Goal: Task Accomplishment & Management: Complete application form

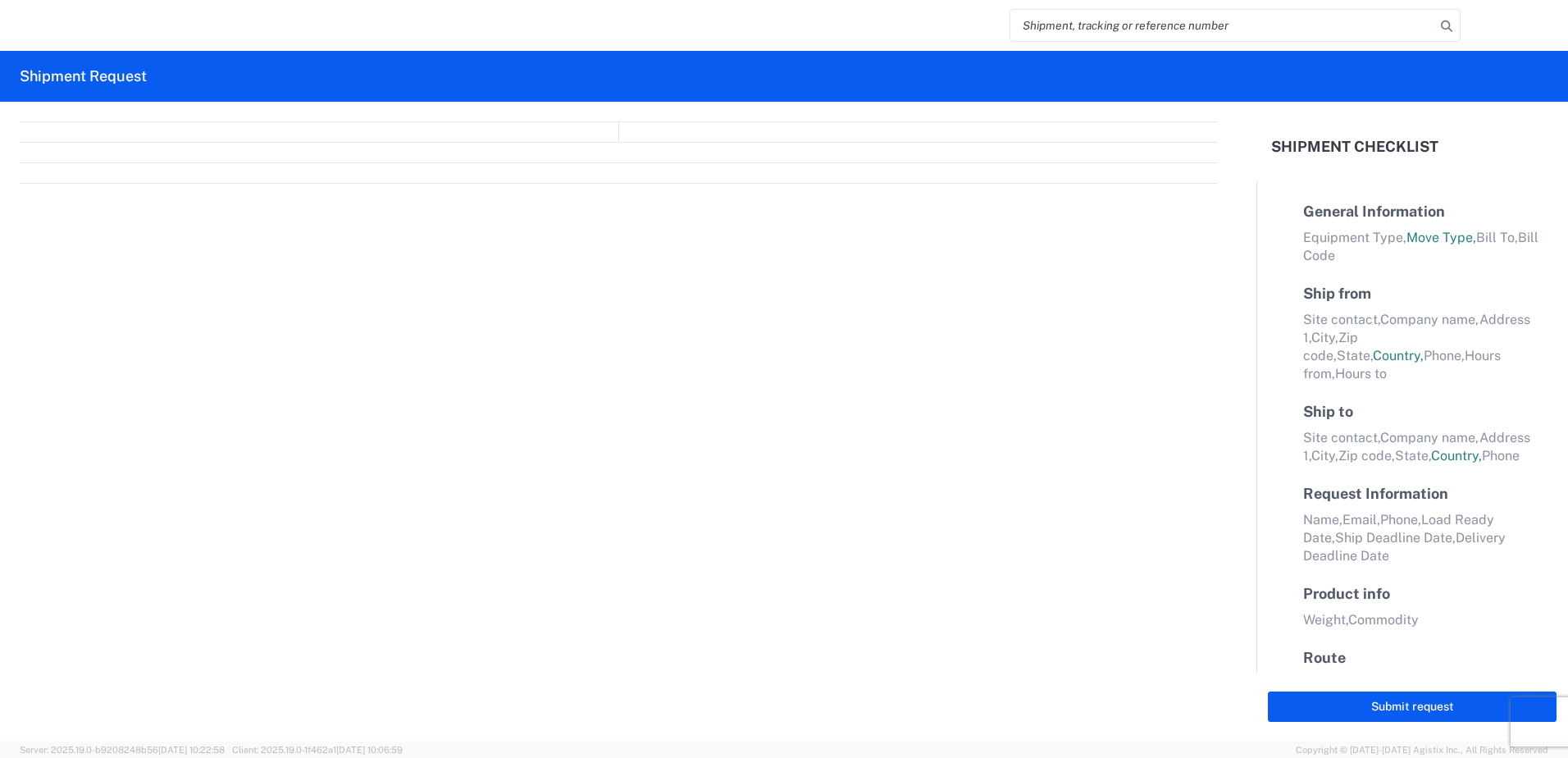
select select "FULL"
select select "LBS"
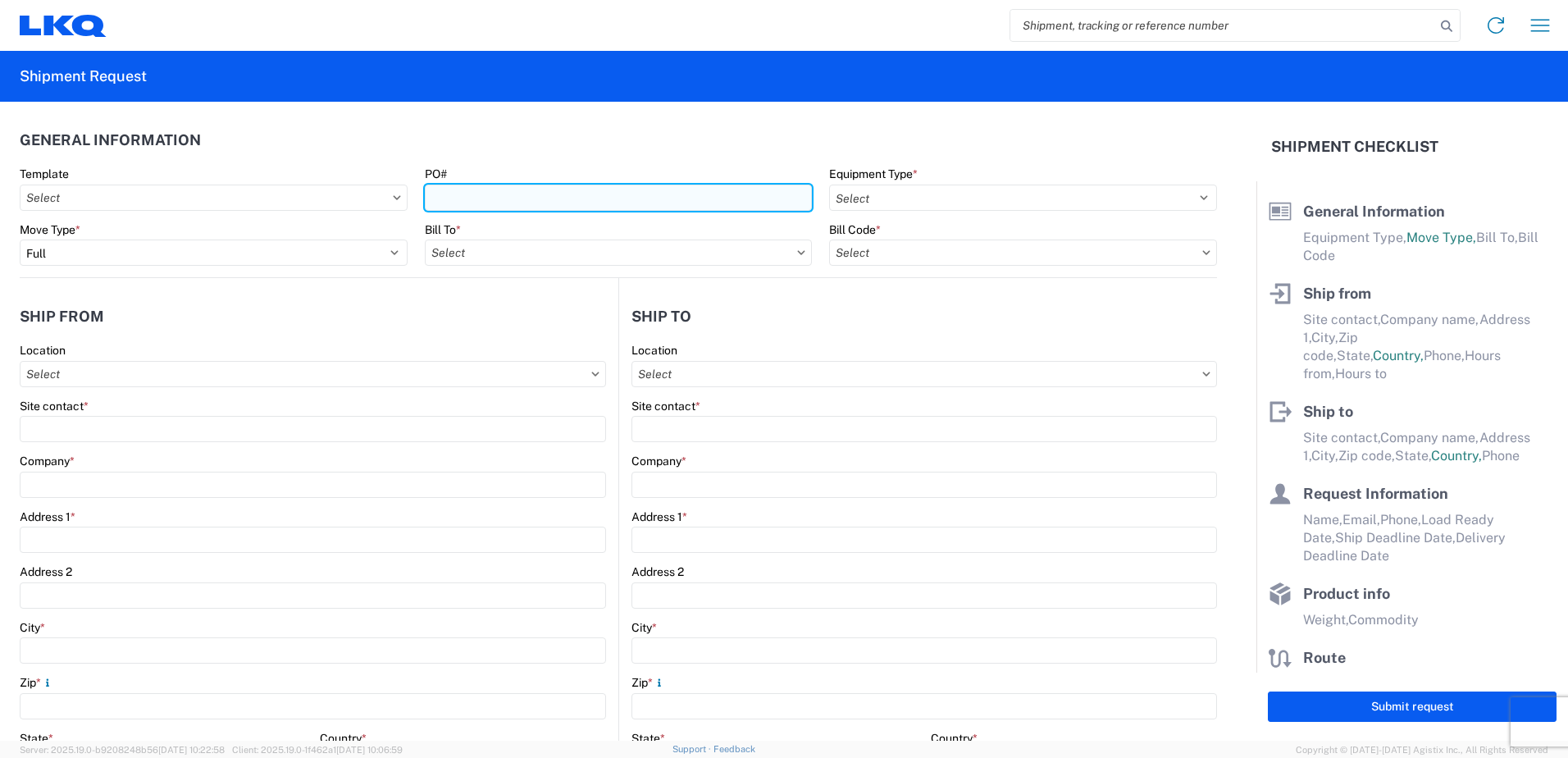
click at [521, 192] on input "PO#" at bounding box center [618, 198] width 388 height 26
type input "9-78885"
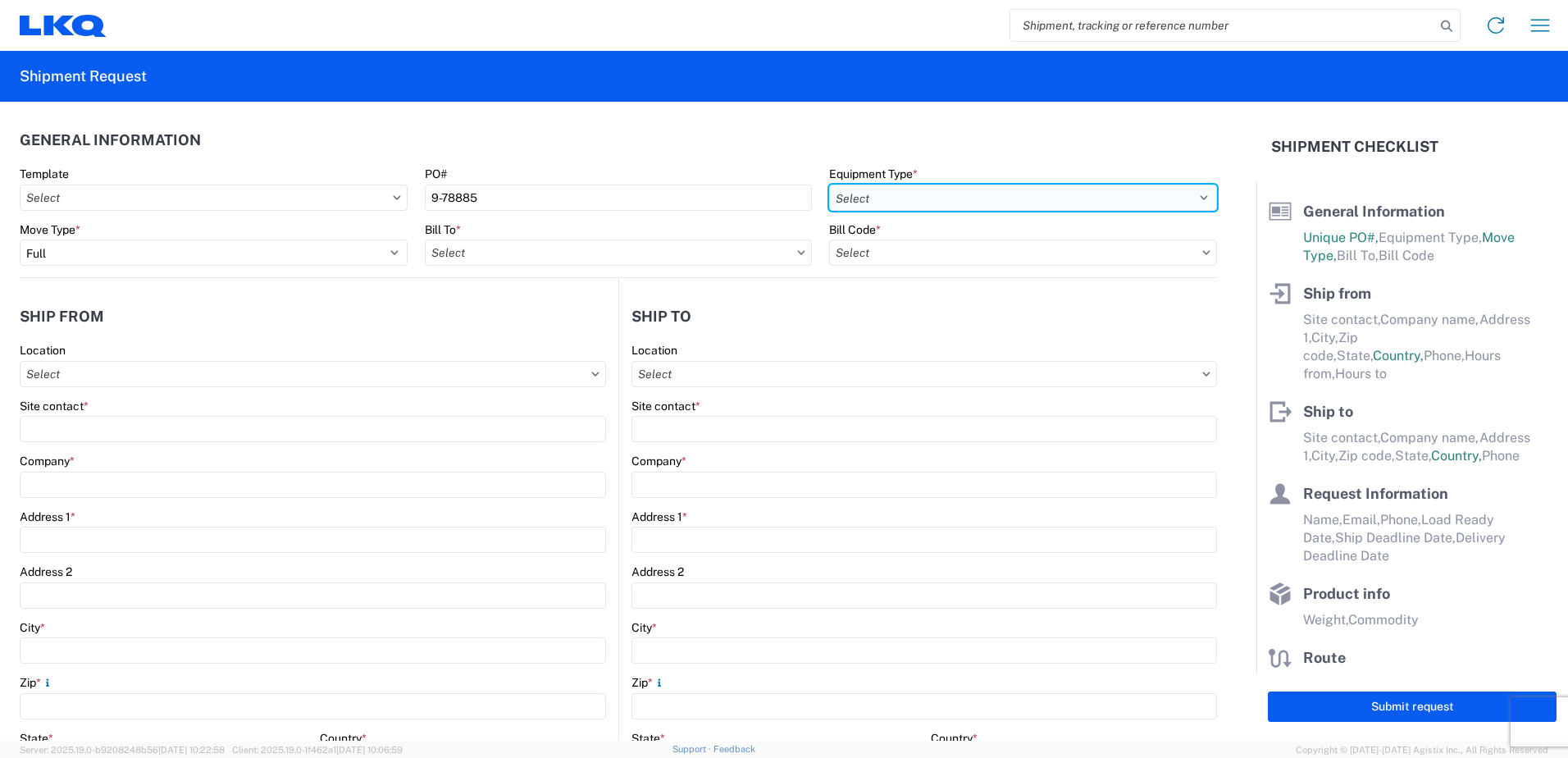
click at [1192, 199] on select "Select 53’ Dry Van Flatbed Dropdeck (van) Lowboy (flatbed) Rail" at bounding box center [1023, 198] width 388 height 26
select select "STDV"
click at [829, 185] on select "Select 53’ Dry Van Flatbed Dropdeck (van) Lowboy (flatbed) Rail" at bounding box center [1023, 198] width 388 height 26
click at [790, 255] on input "text" at bounding box center [618, 252] width 388 height 26
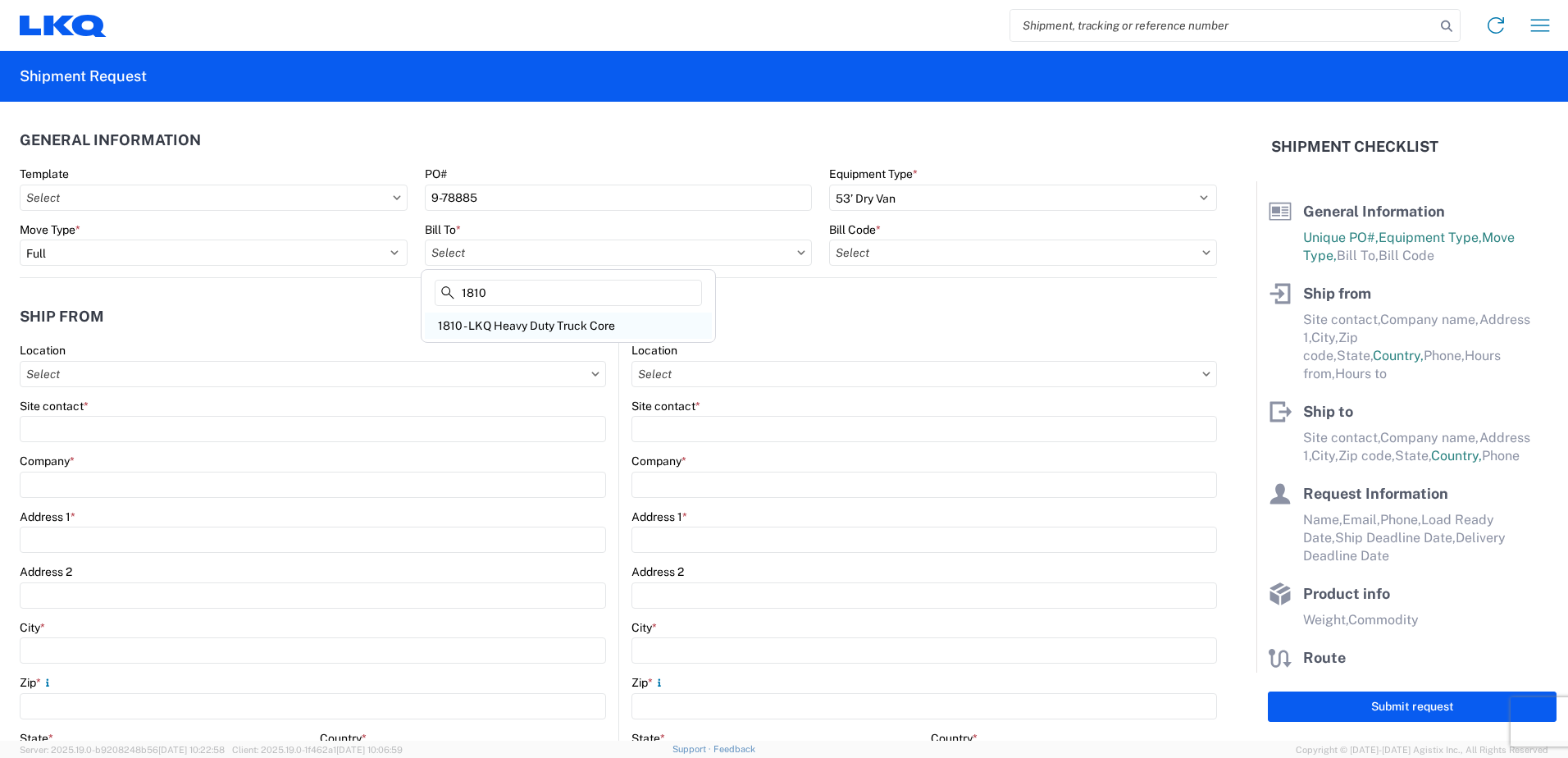
type input "1810"
click at [505, 326] on div "1810 - LKQ Heavy Duty Truck Core" at bounding box center [568, 325] width 287 height 26
type input "1810 - LKQ Heavy Duty Truck Core"
click at [852, 257] on input "text" at bounding box center [1023, 252] width 388 height 26
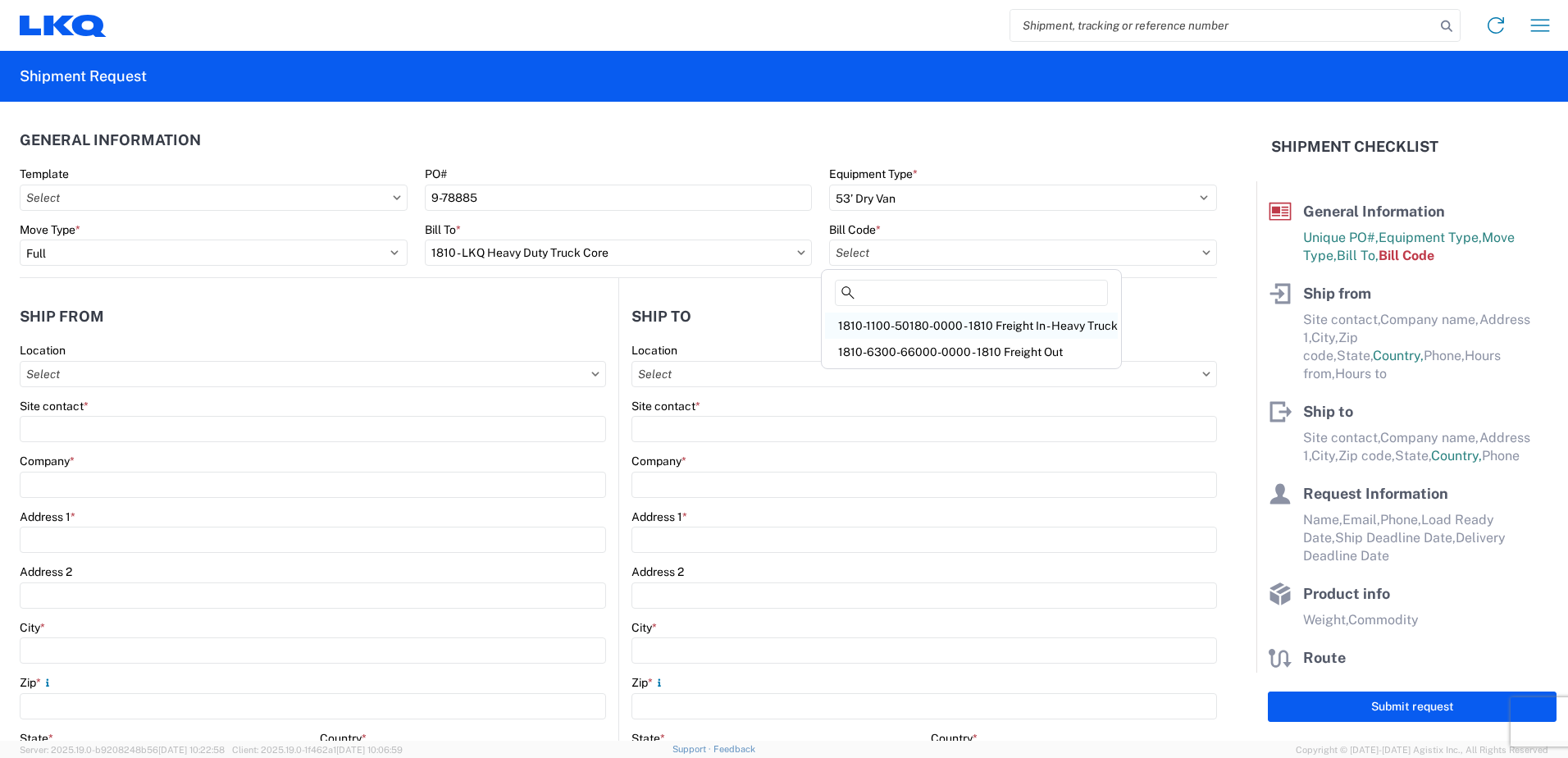
click at [1012, 332] on div "1810-1100-50180-0000 - 1810 Freight In - Heavy Truck" at bounding box center [971, 325] width 293 height 26
type input "1810-1100-50180-0000 - 1810 Freight In - Heavy Truck"
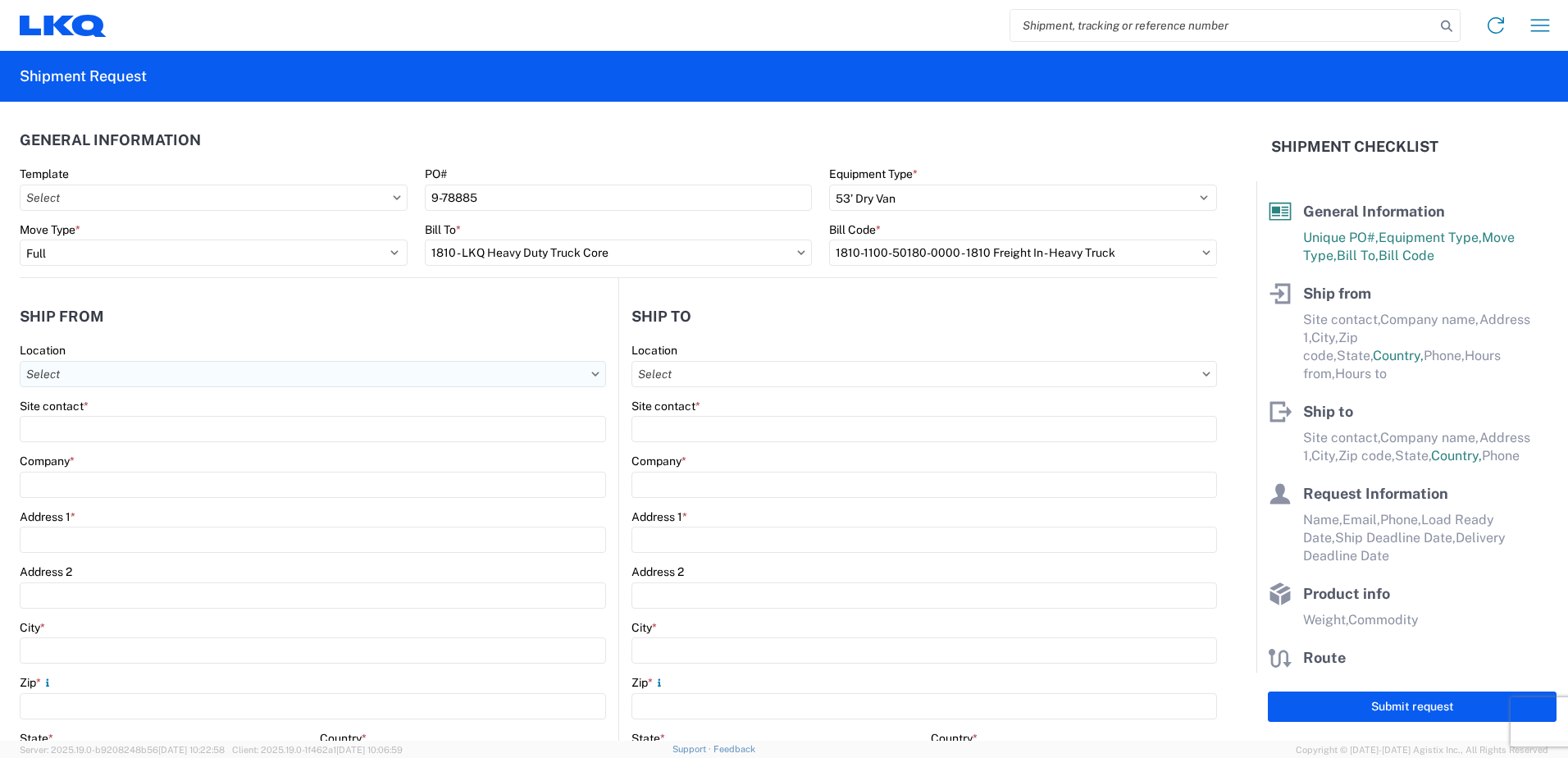
click at [246, 378] on input "text" at bounding box center [312, 373] width 586 height 26
type input "1817"
click at [185, 446] on div "1817 - LKQ Heavy Truck - [PERSON_NAME] Jackson, [GEOGRAPHIC_DATA]" at bounding box center [224, 447] width 401 height 26
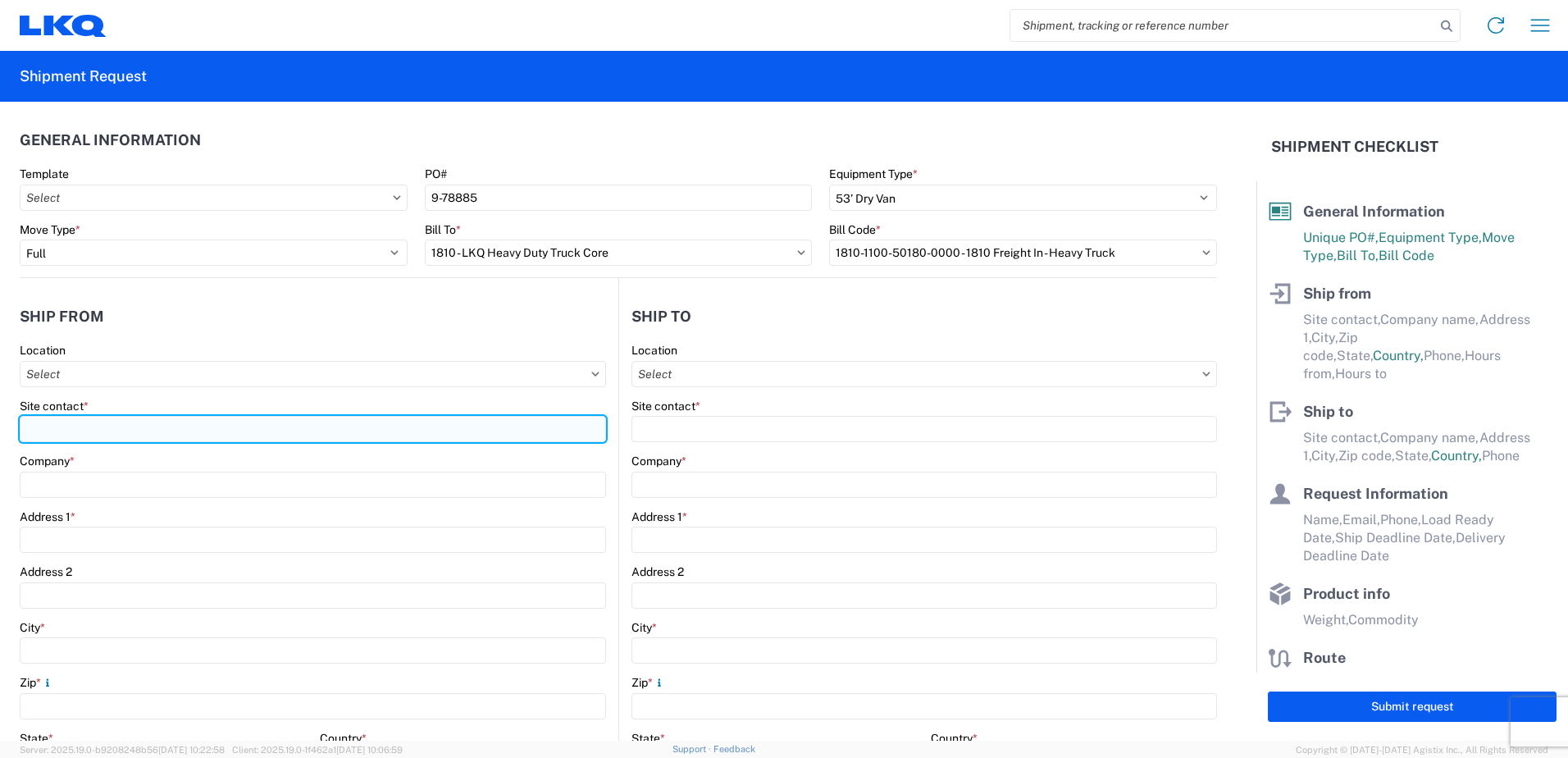
click at [111, 421] on input "Site contact *" at bounding box center [312, 428] width 586 height 26
type input "1817 - LKQ Heavy Truck - [PERSON_NAME] Jackson, [GEOGRAPHIC_DATA]"
type input "LKQ Corporation"
type input "[STREET_ADDRESS]"
type input "[PERSON_NAME]"
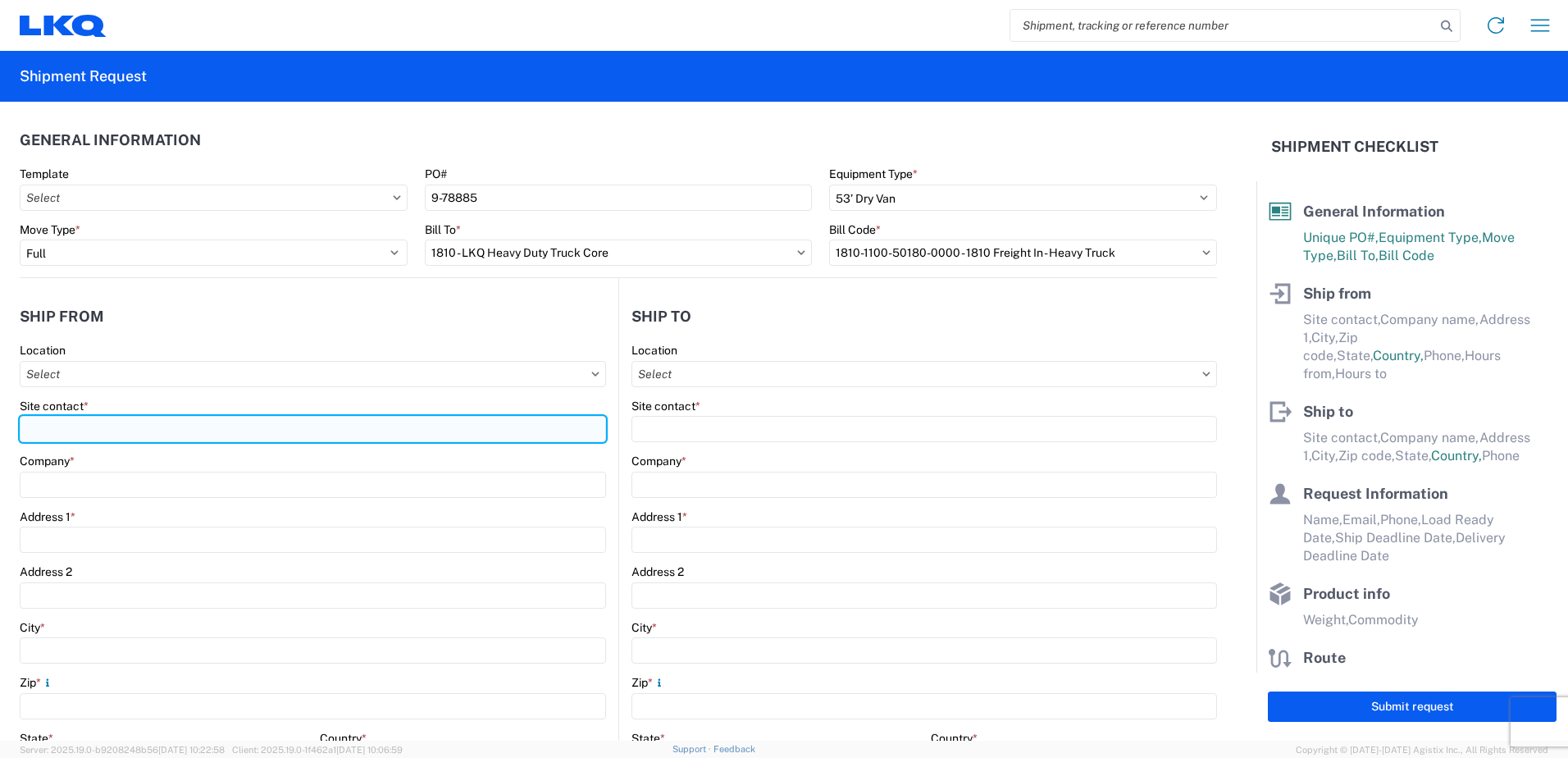
type input "39212"
select select "MS"
select select "US"
type input "07:00"
type input "17:00"
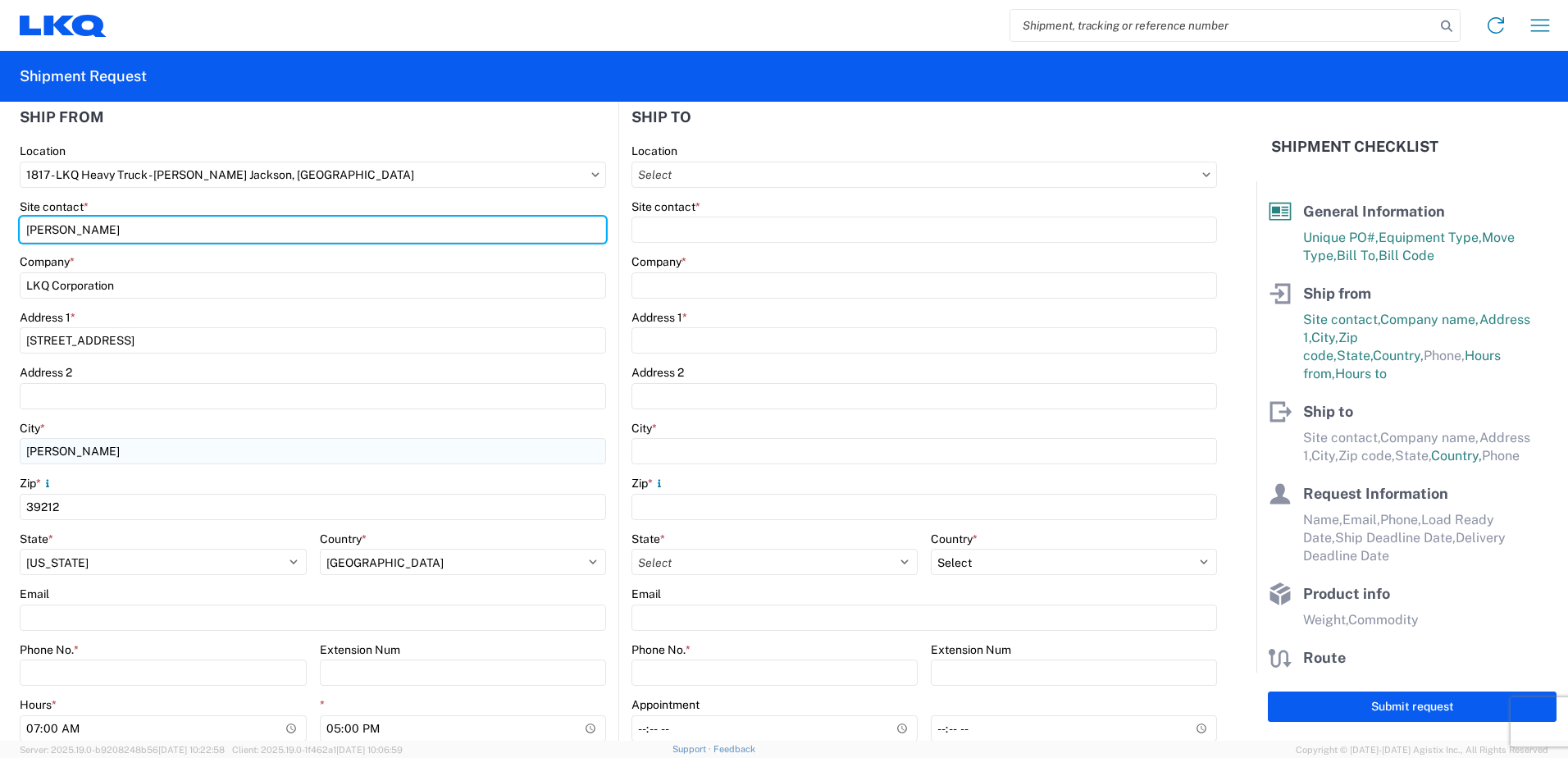
scroll to position [246, 0]
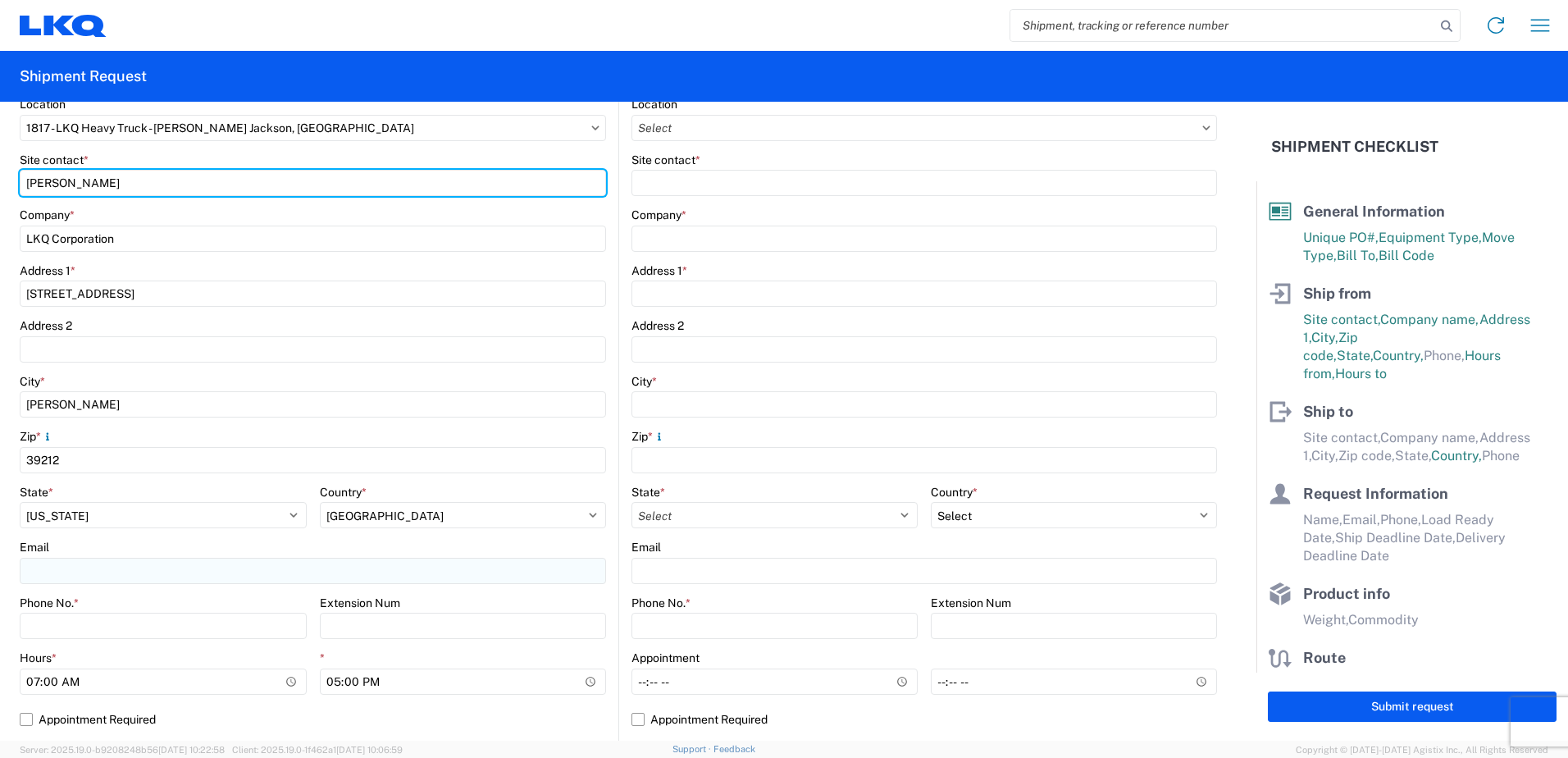
type input "[PERSON_NAME]"
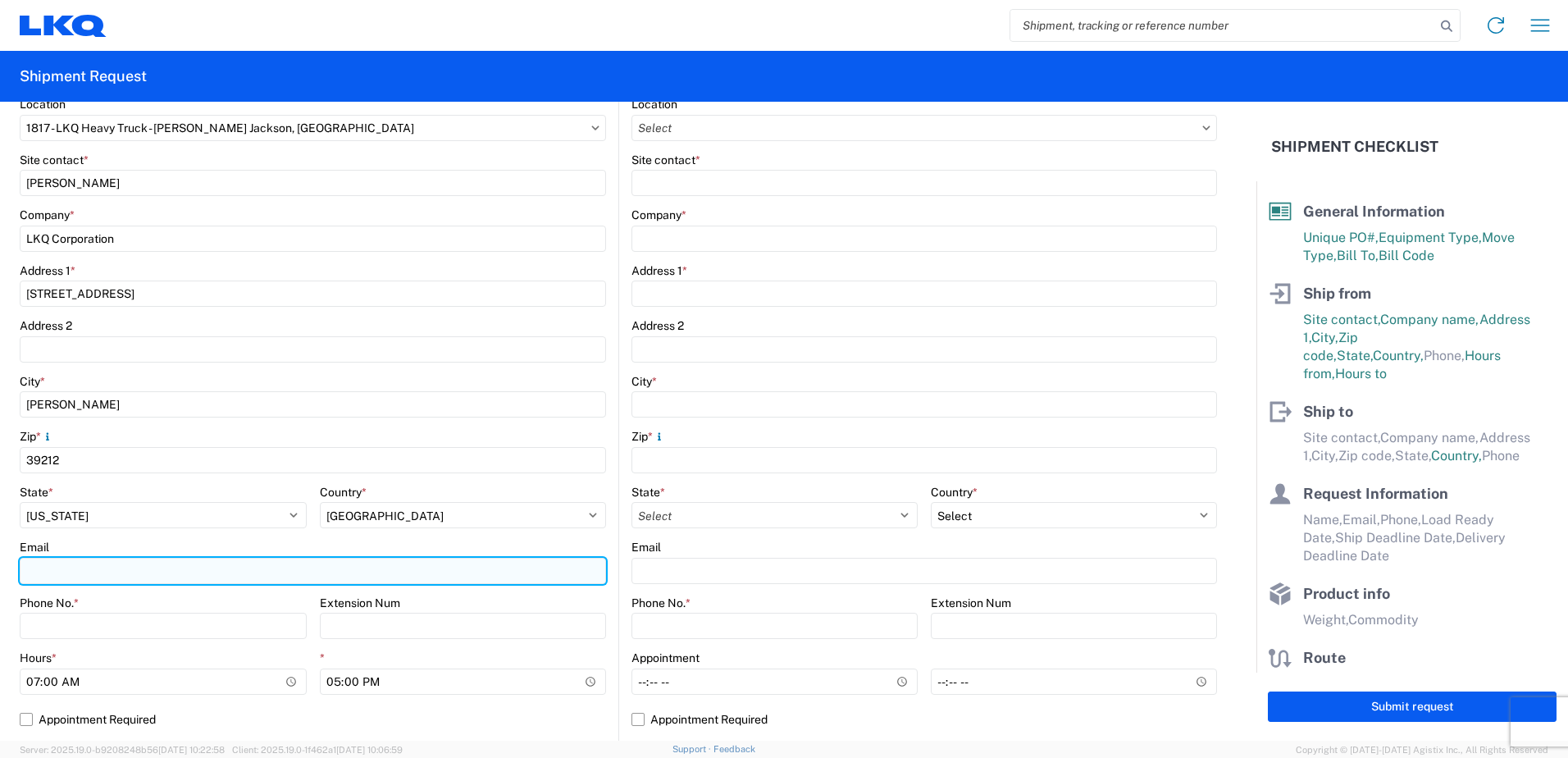
click at [59, 575] on input "Email" at bounding box center [312, 571] width 586 height 26
type input "z"
click at [71, 574] on input "z" at bounding box center [312, 571] width 586 height 26
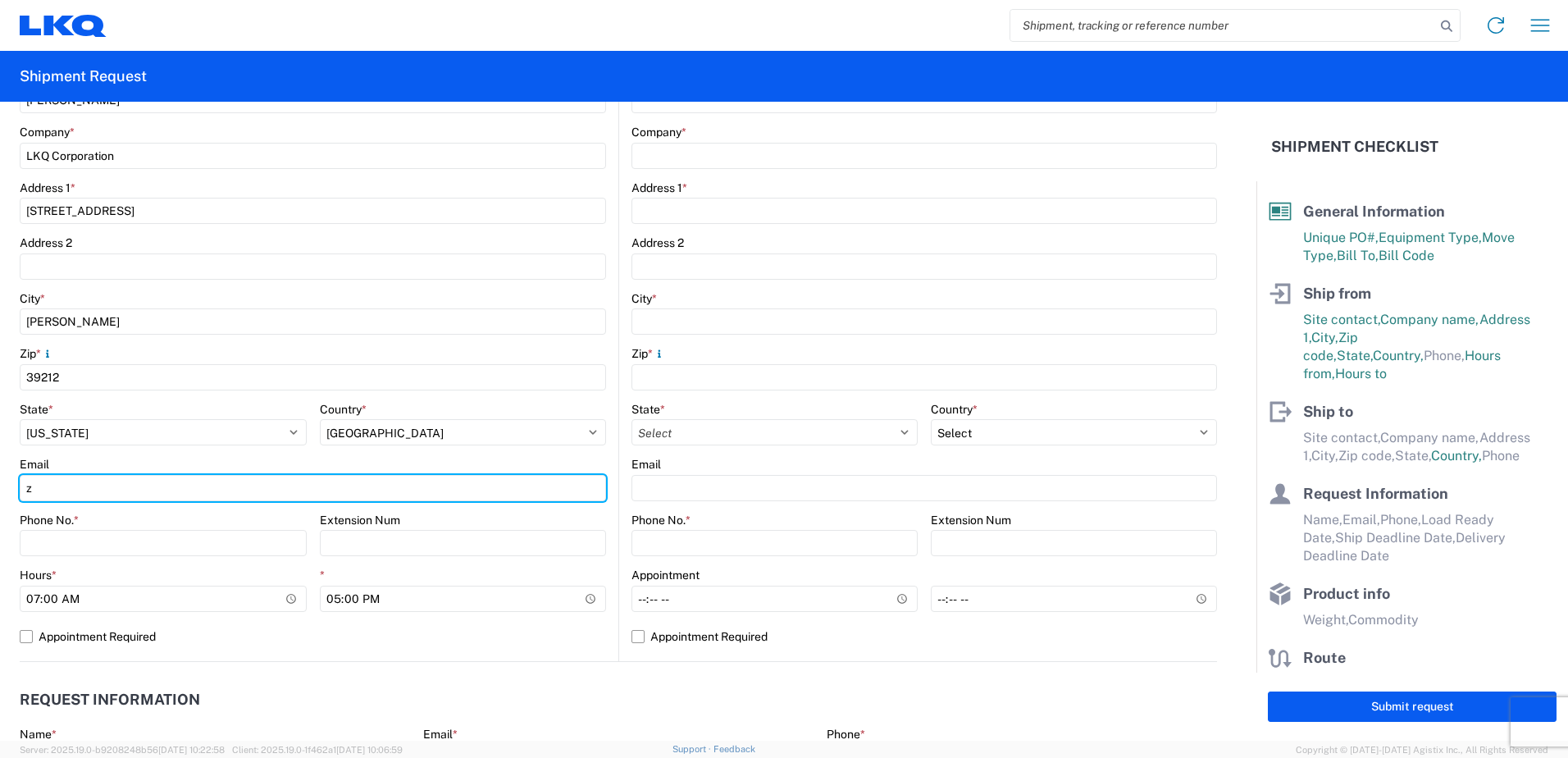
scroll to position [410, 0]
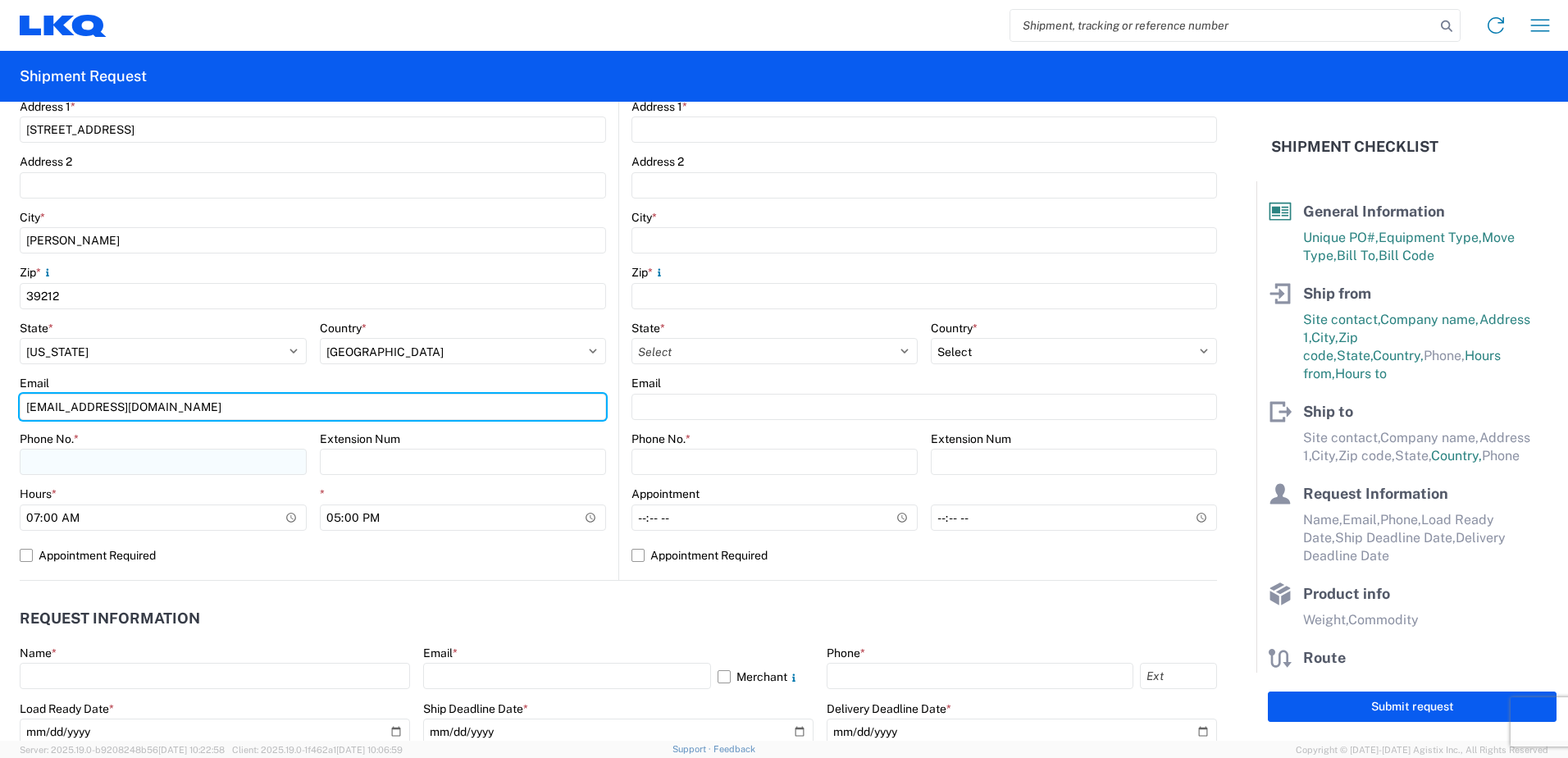
type input "[EMAIL_ADDRESS][DOMAIN_NAME]"
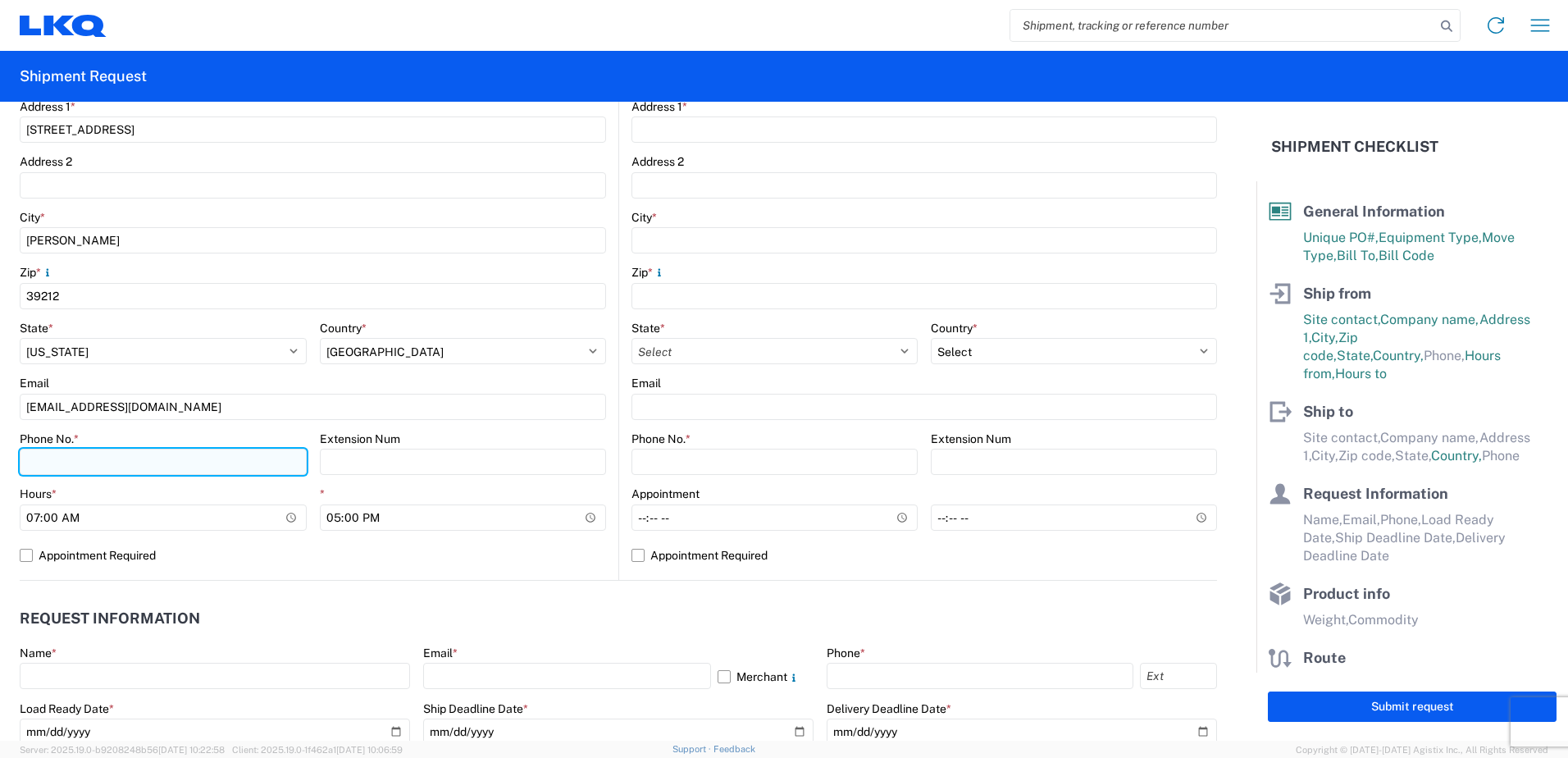
click at [35, 465] on input "Phone No. *" at bounding box center [163, 461] width 287 height 26
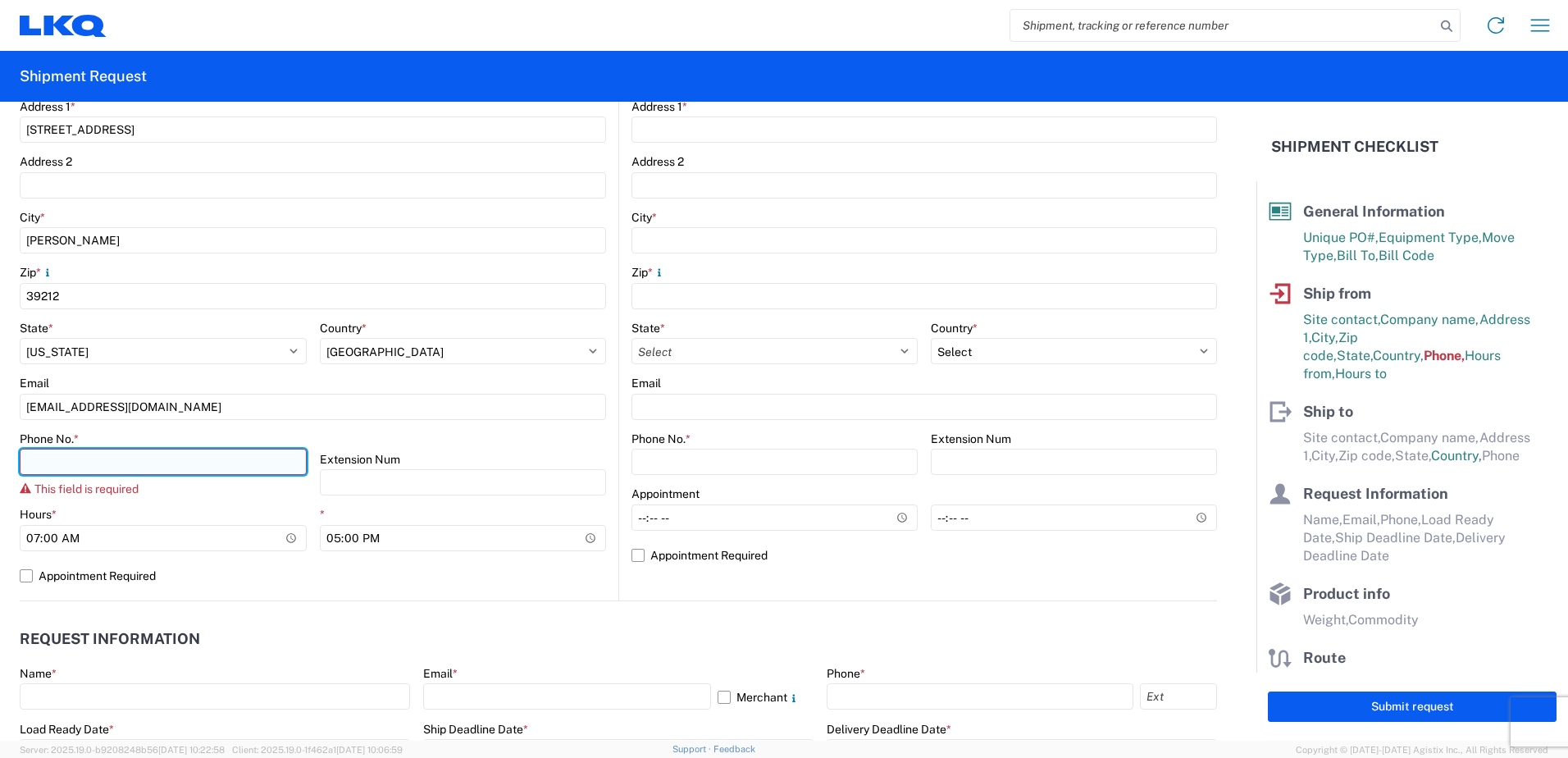
paste input "[PHONE_NUMBER]"
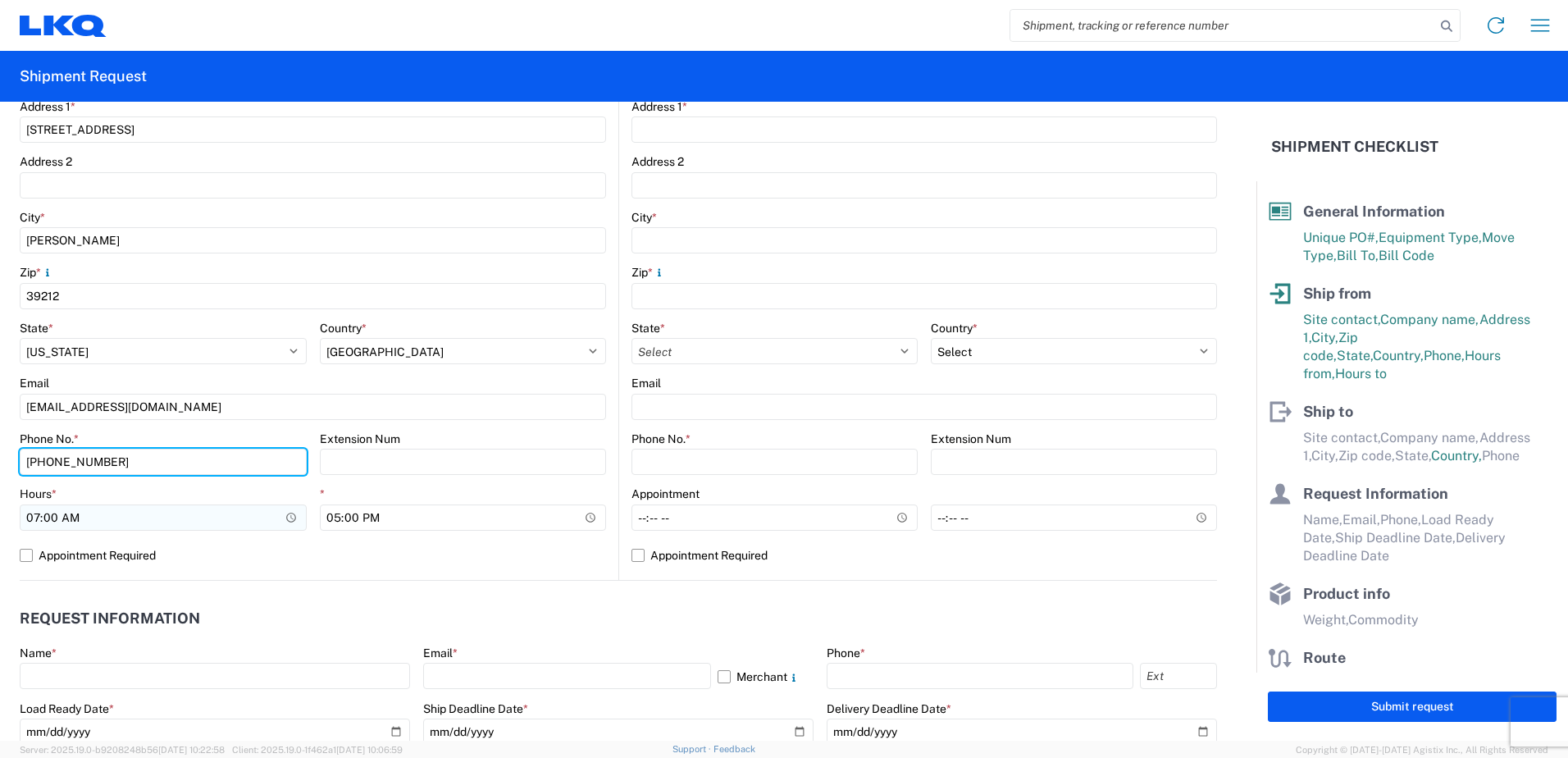
type input "[PHONE_NUMBER]"
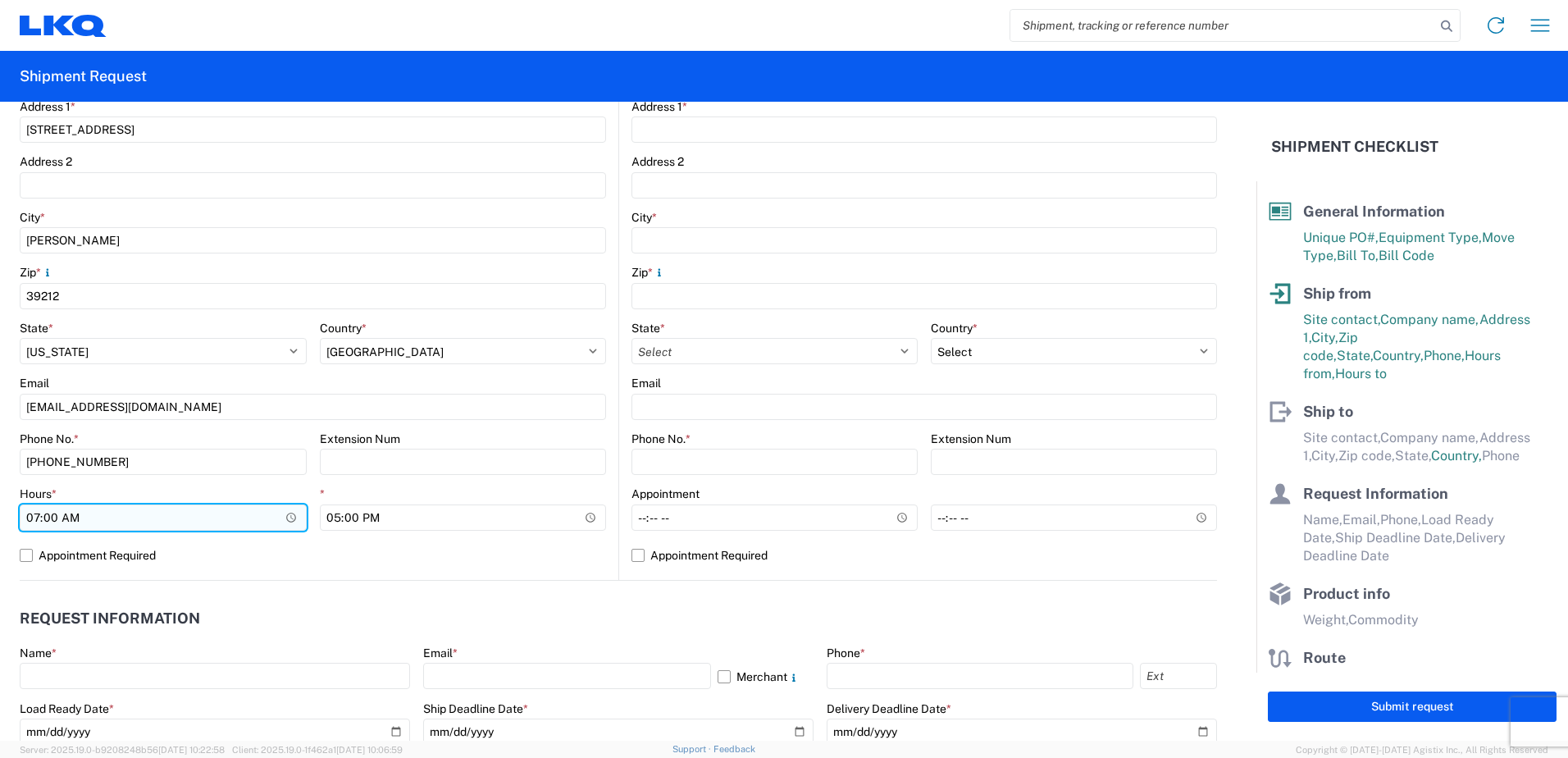
click at [34, 516] on input "07:00" at bounding box center [163, 517] width 287 height 26
type input "08:00"
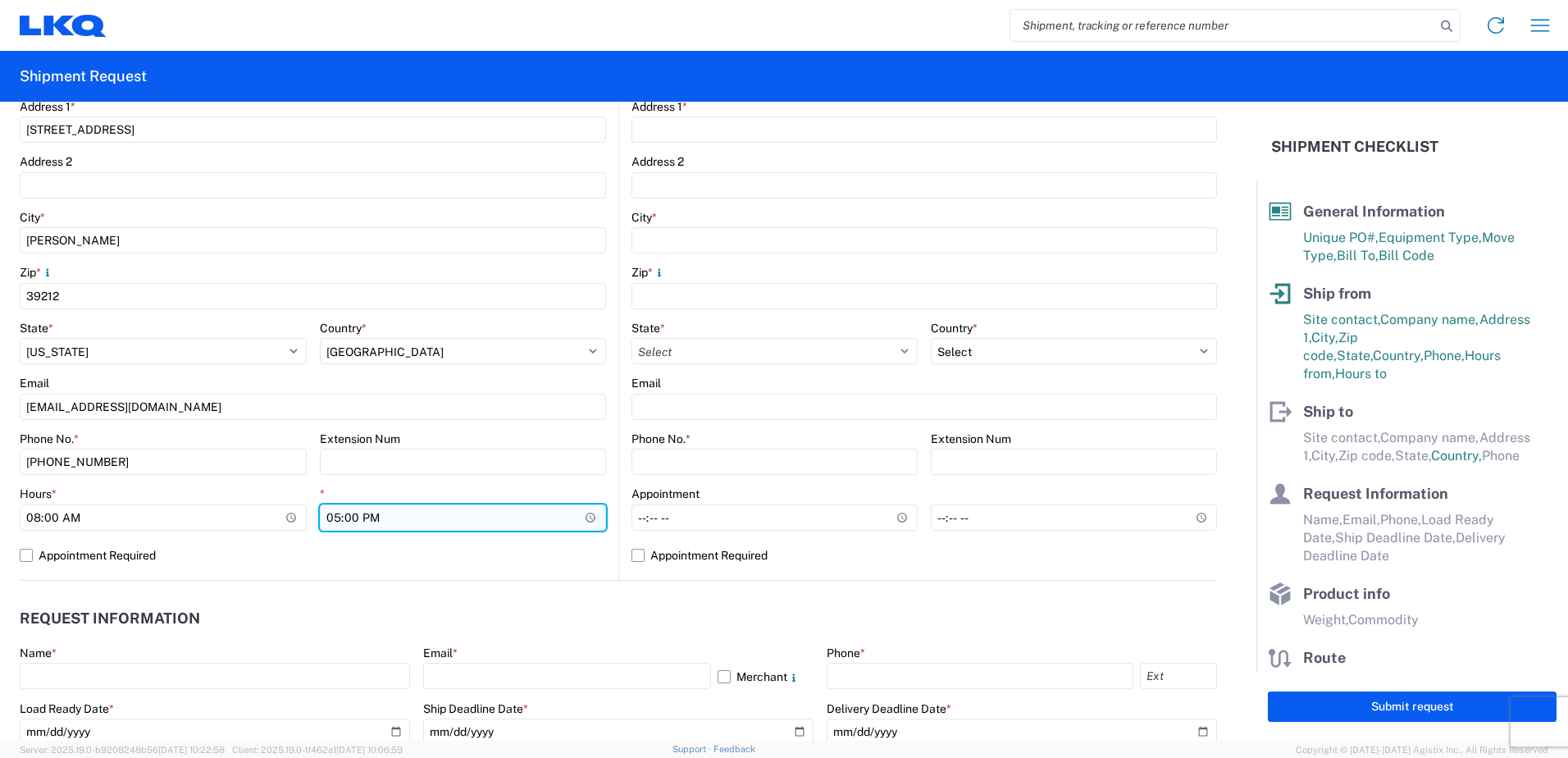
click at [328, 517] on input "17:00" at bounding box center [463, 517] width 287 height 26
type input "15:00"
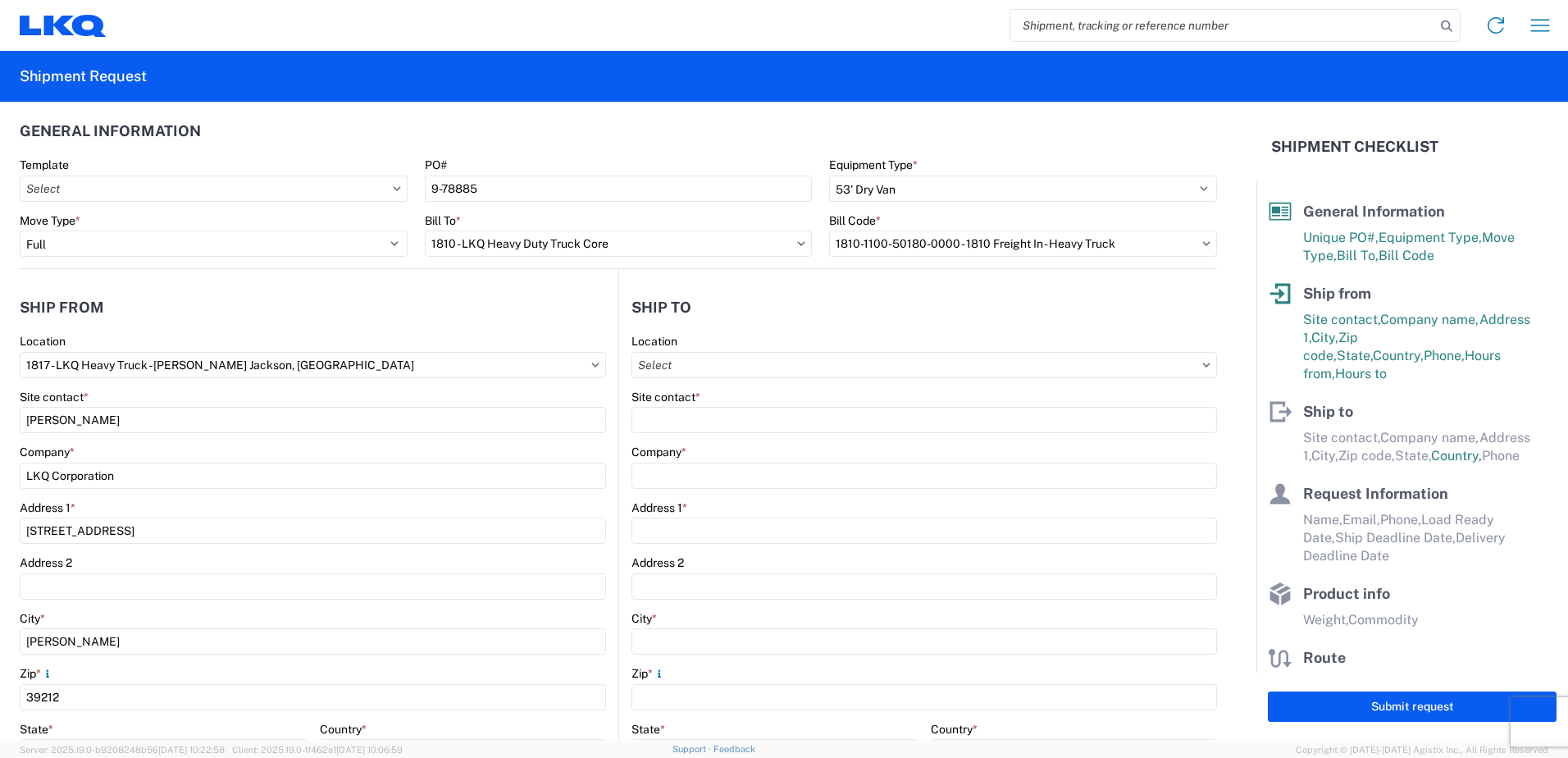
scroll to position [0, 0]
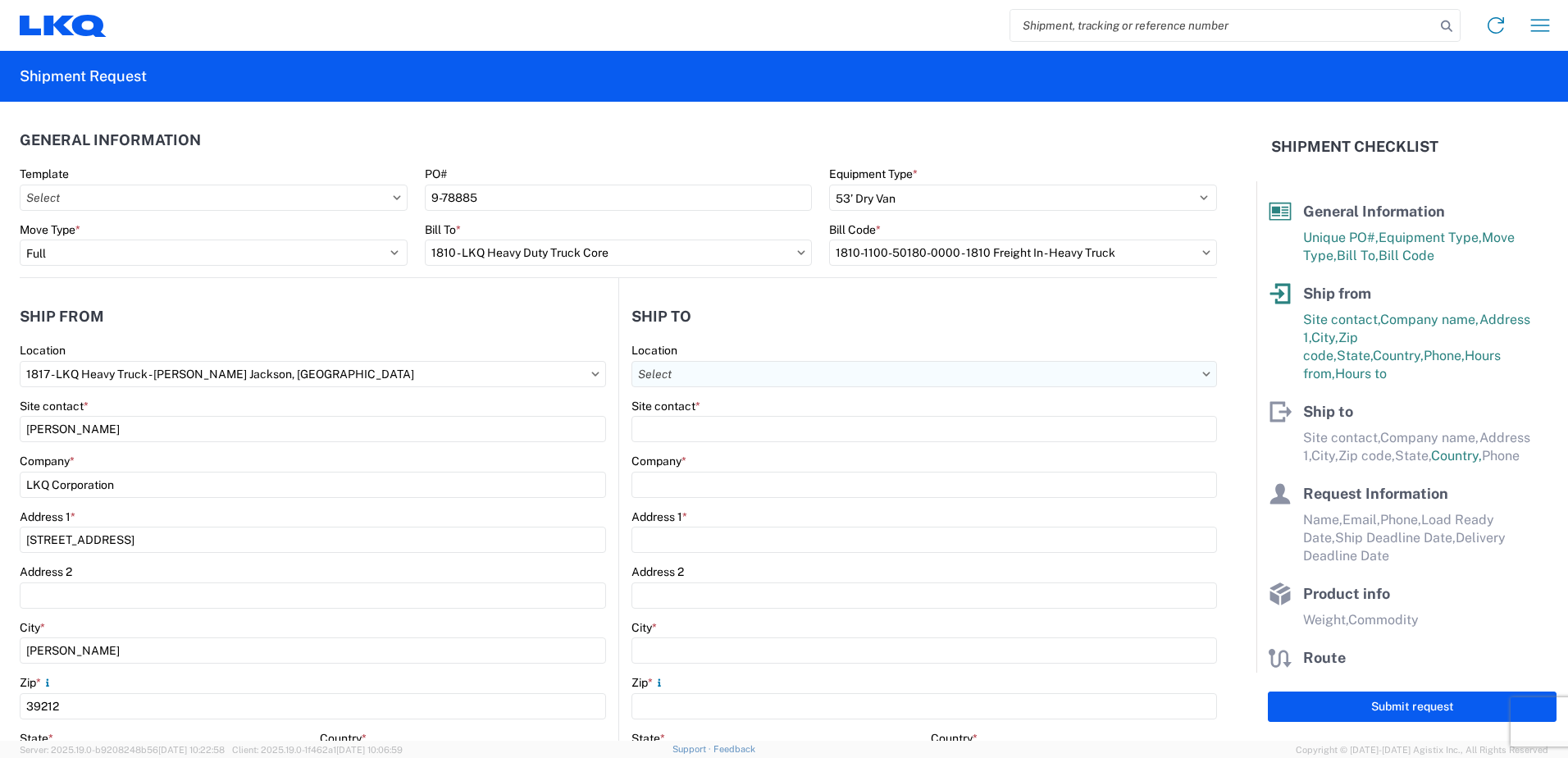
click at [659, 376] on input "text" at bounding box center [924, 373] width 585 height 26
type input "1810"
click at [711, 451] on div "1810 - LKQ Heavy Duty Truck Core" at bounding box center [773, 447] width 287 height 26
type input "1810 - LKQ Heavy Duty Truck Core"
type input "LKQ Corporation"
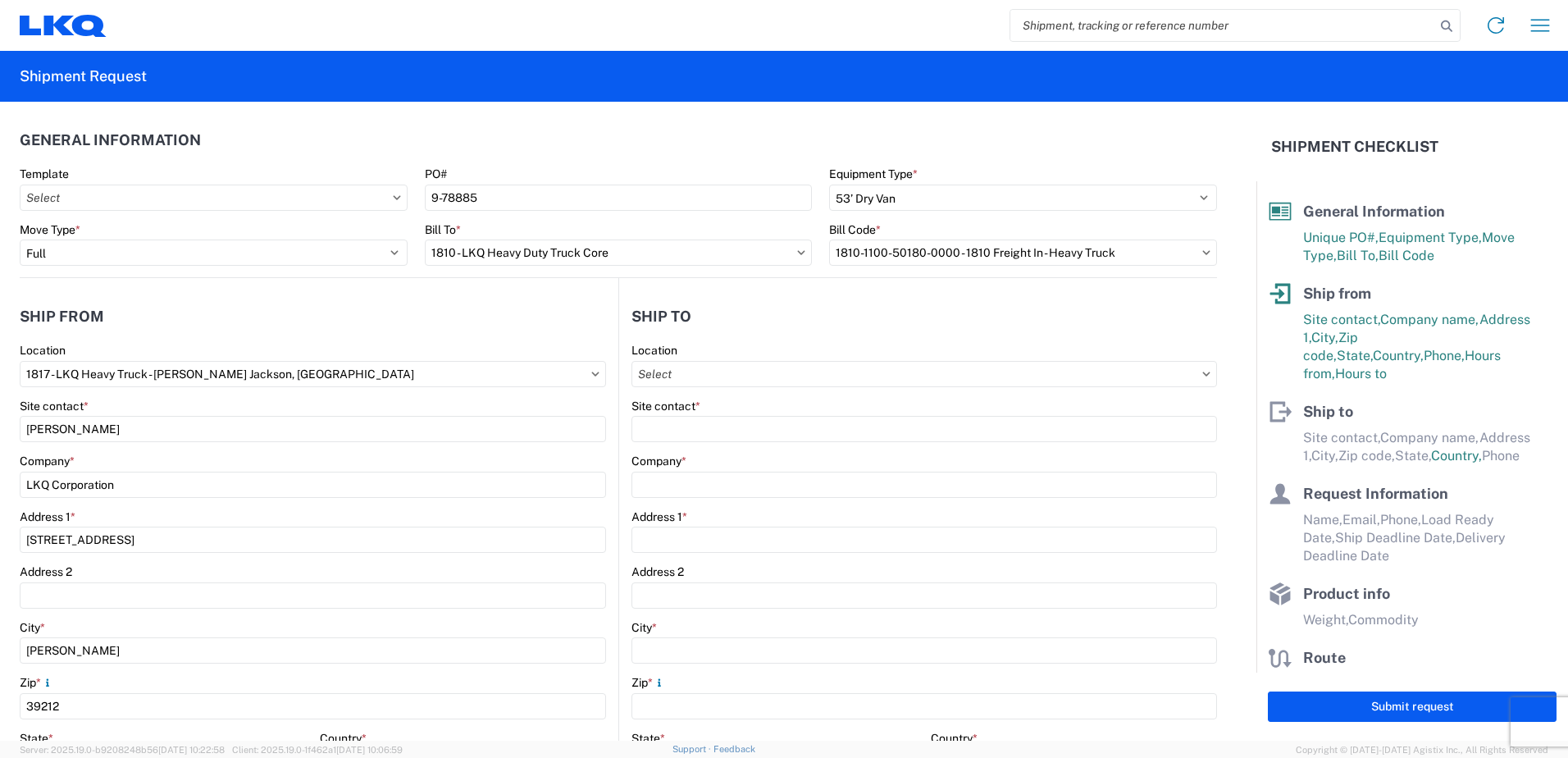
type input "[STREET_ADDRESS]"
type input "Lansing"
type input "60438"
select select "US"
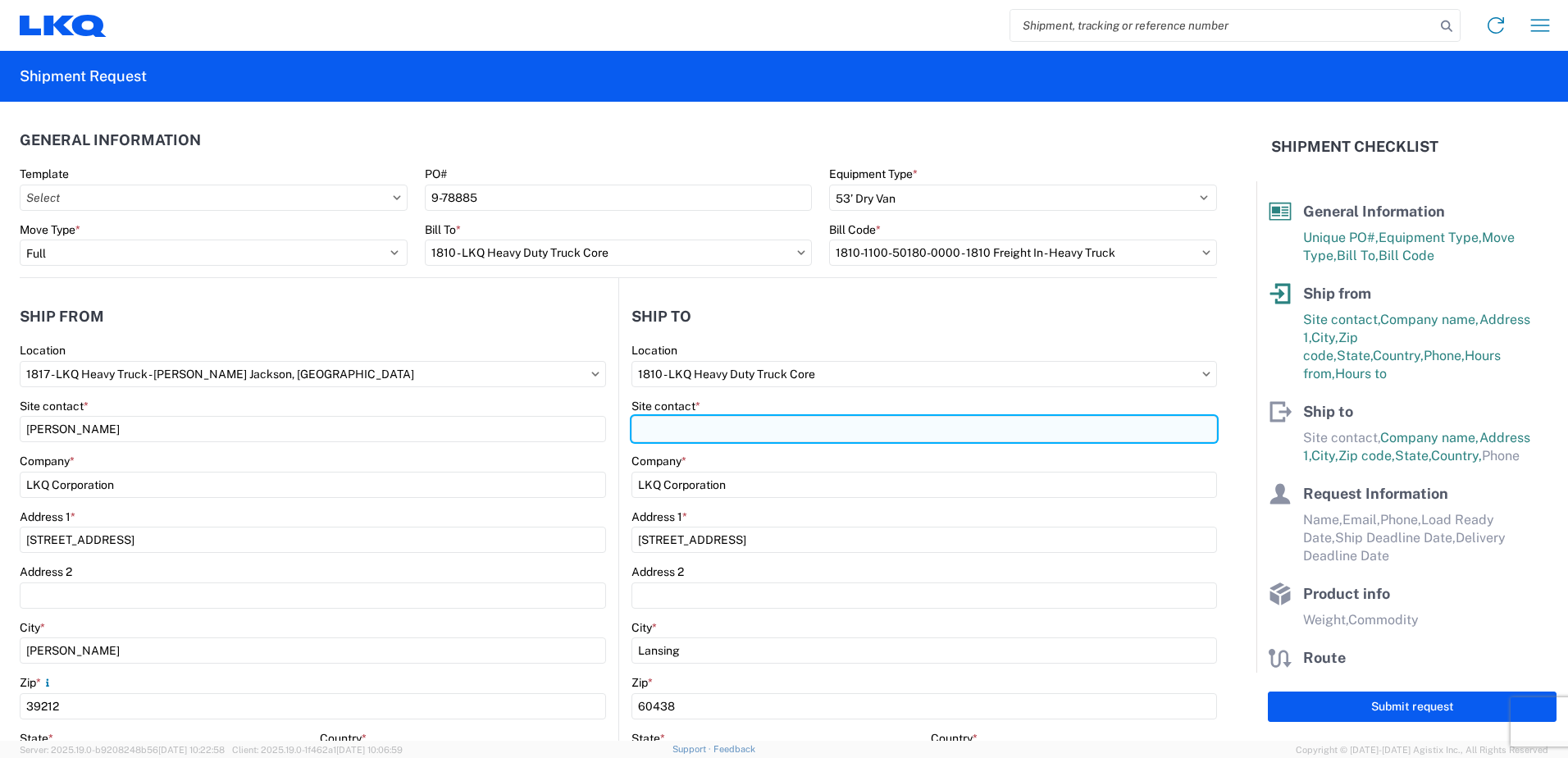
click at [683, 435] on input "Site contact *" at bounding box center [924, 428] width 585 height 26
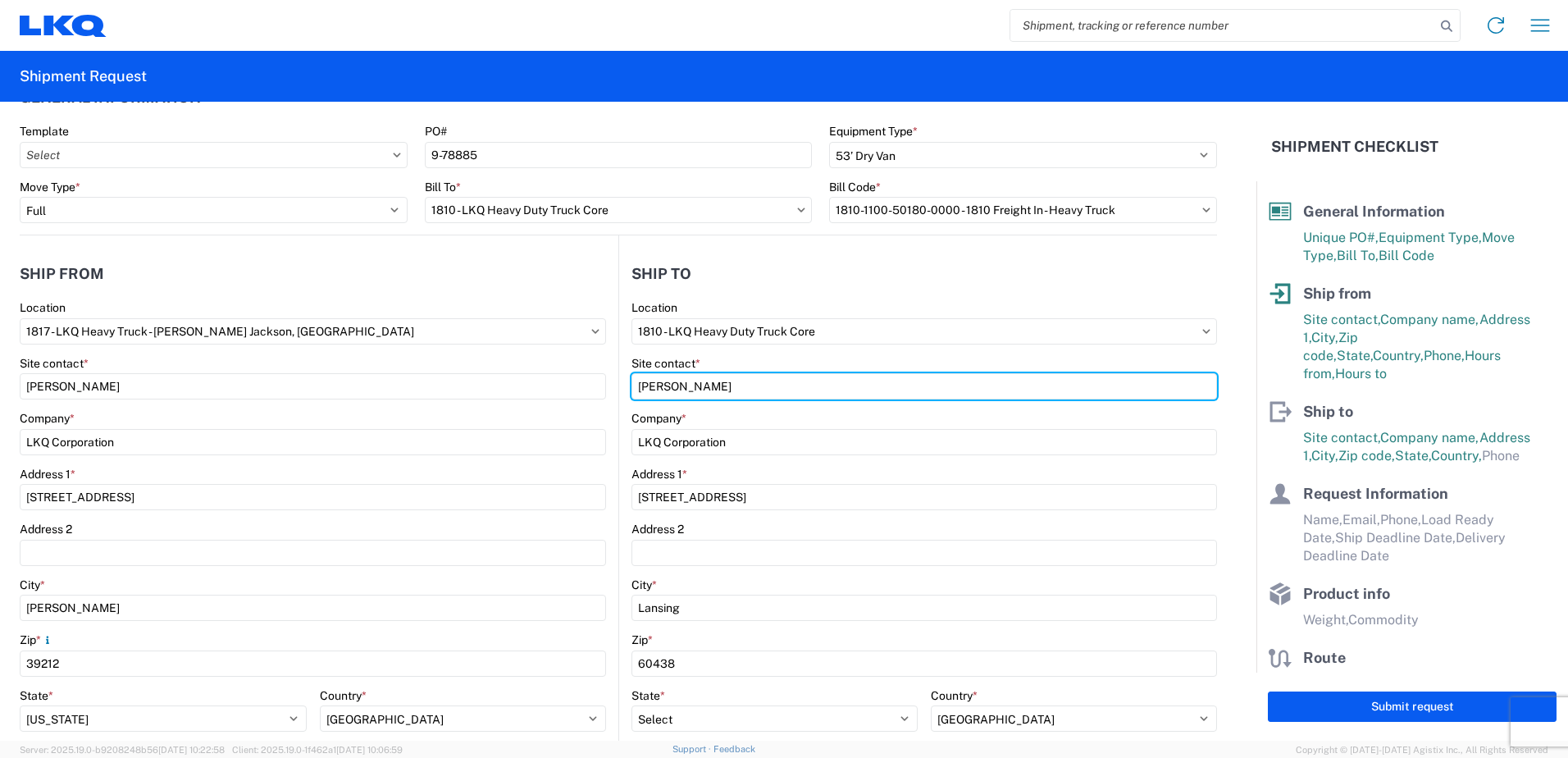
scroll to position [246, 0]
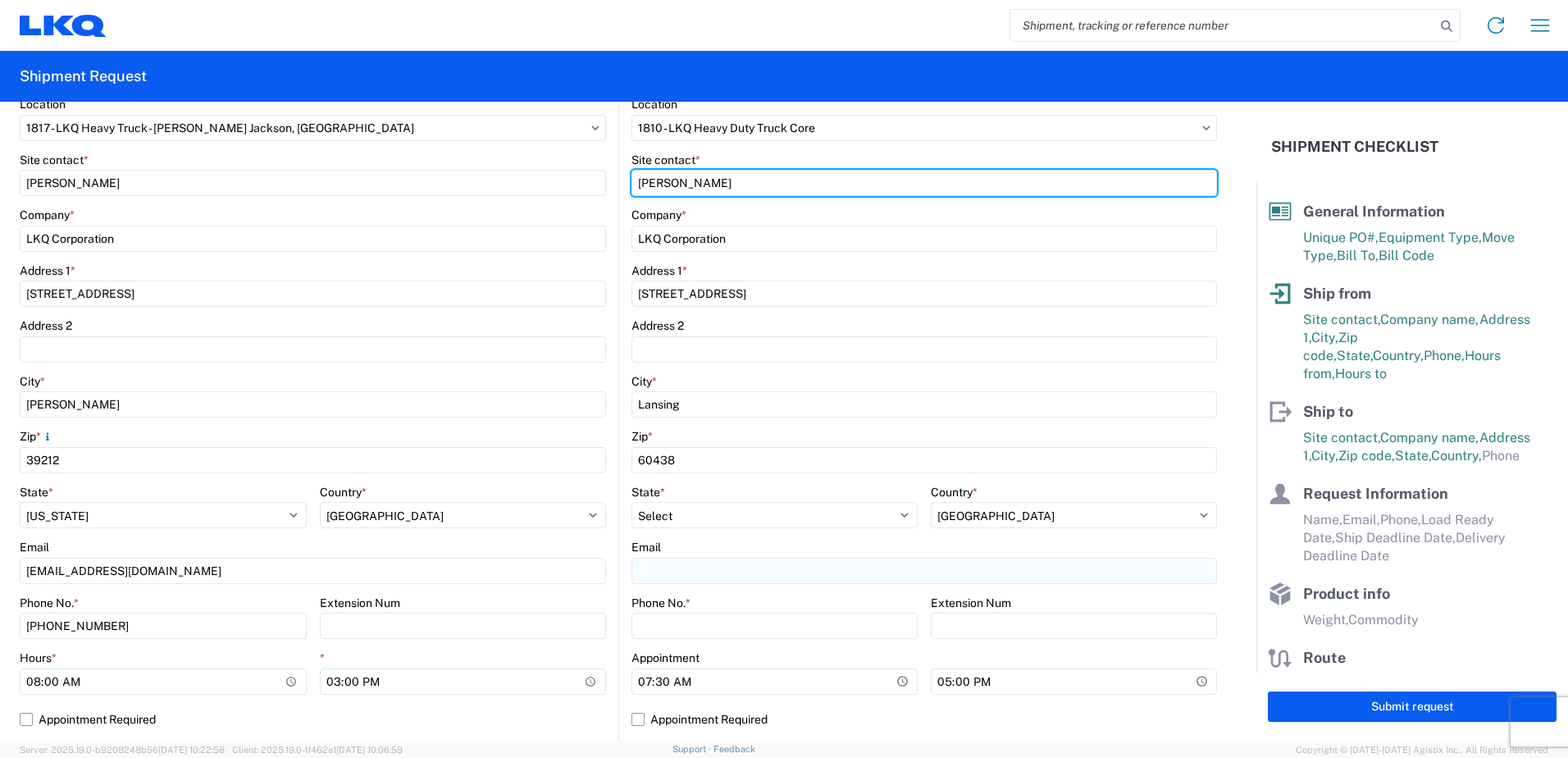
type input "[PERSON_NAME]"
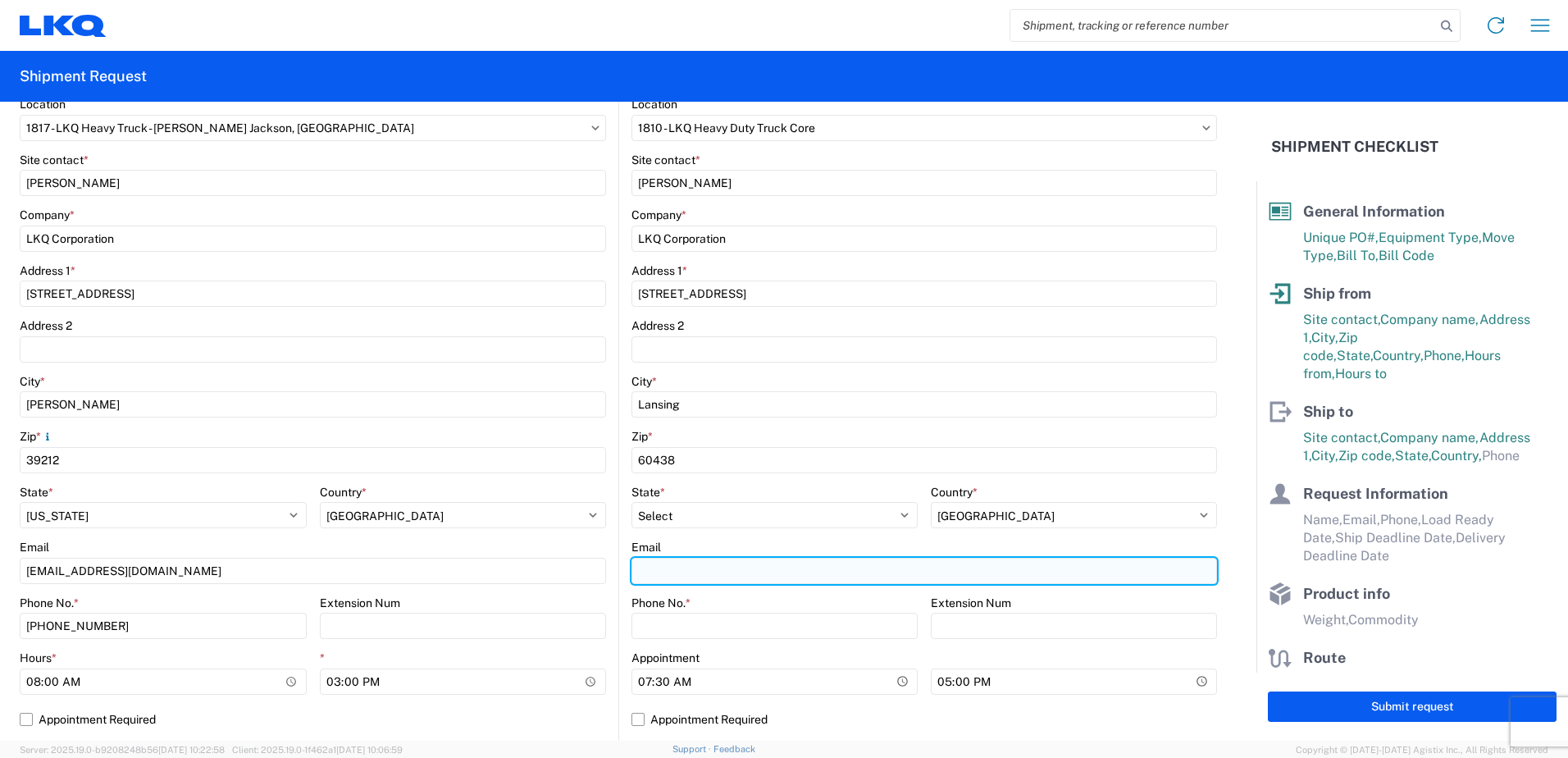
click at [668, 571] on input "Email" at bounding box center [924, 571] width 585 height 26
type input "[EMAIL_ADDRESS][DOMAIN_NAME]"
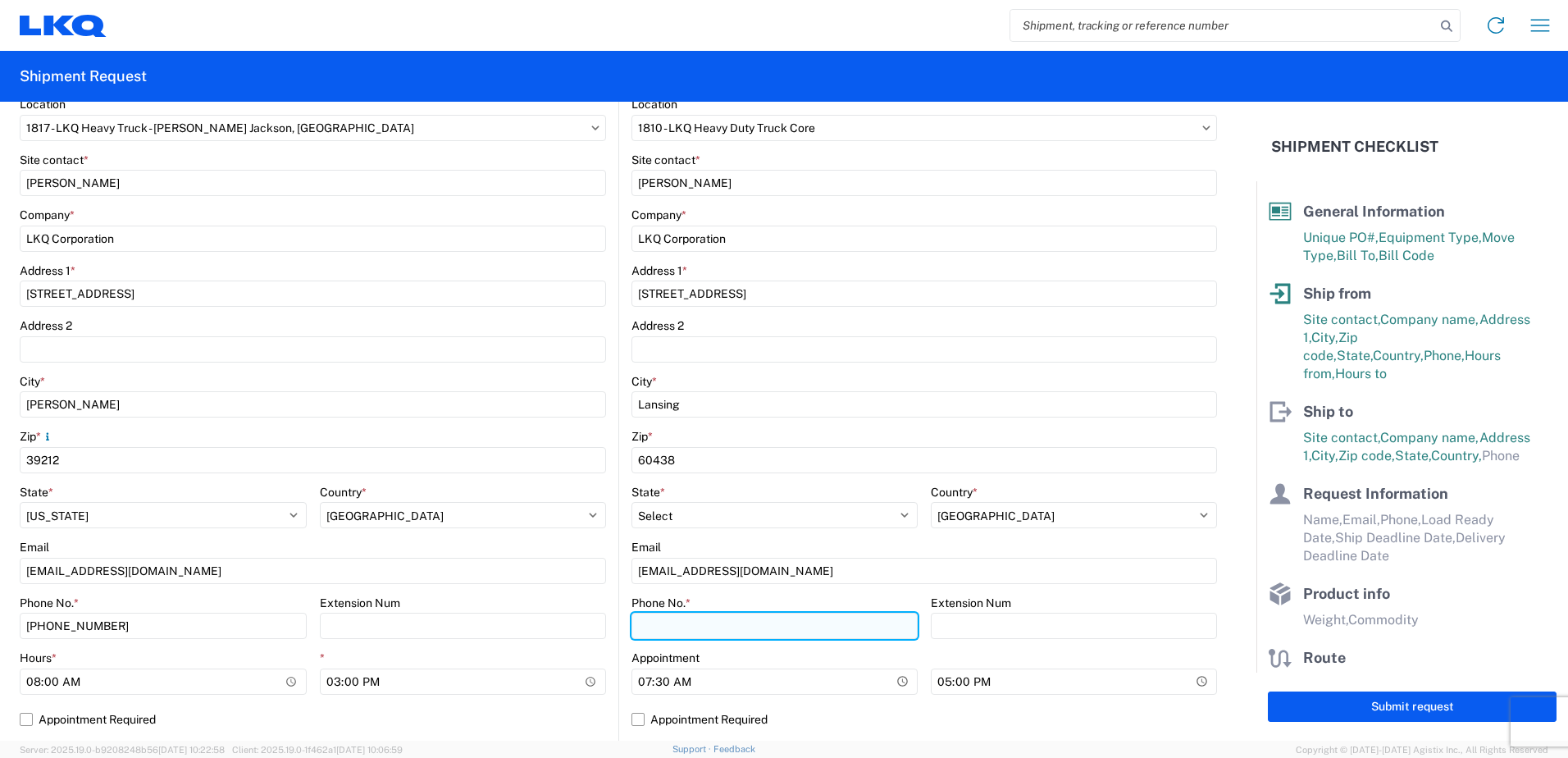
click at [699, 630] on input "Phone No. *" at bounding box center [774, 625] width 286 height 26
type input "7084416512"
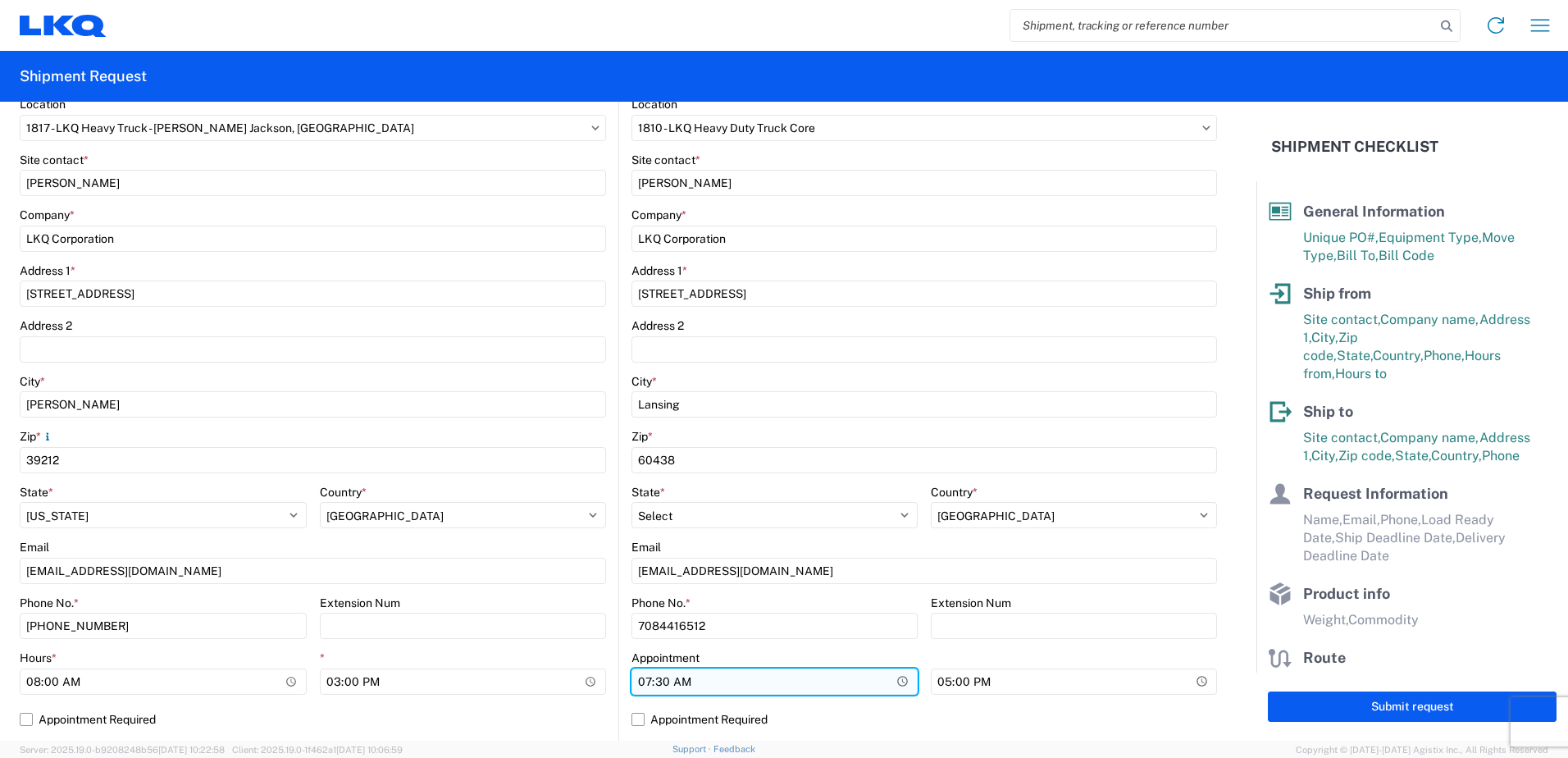
click at [635, 683] on input "07:30" at bounding box center [774, 681] width 286 height 26
type input "08:00"
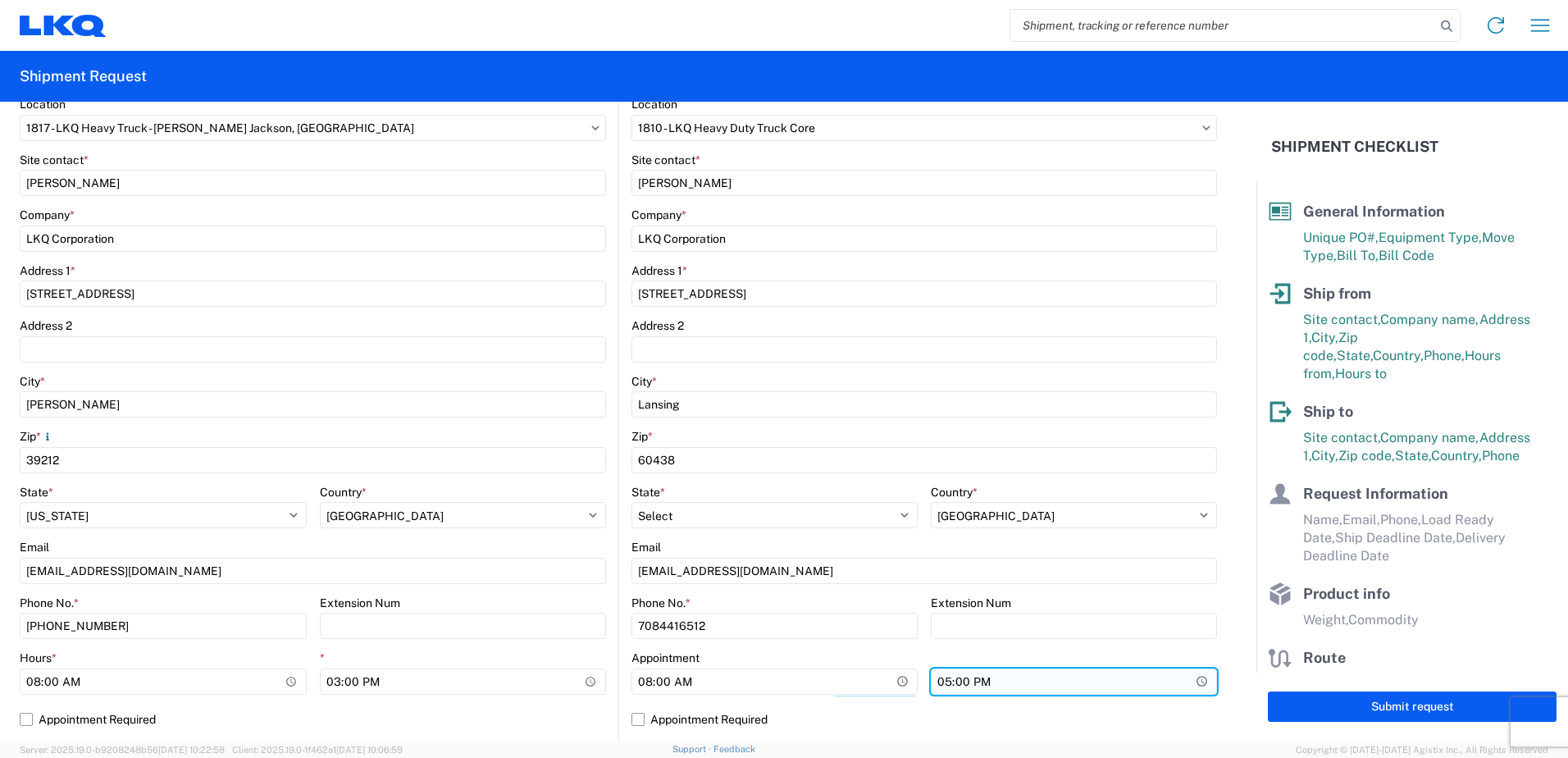
click at [940, 681] on input "17:00" at bounding box center [1074, 681] width 286 height 26
type input "15:00"
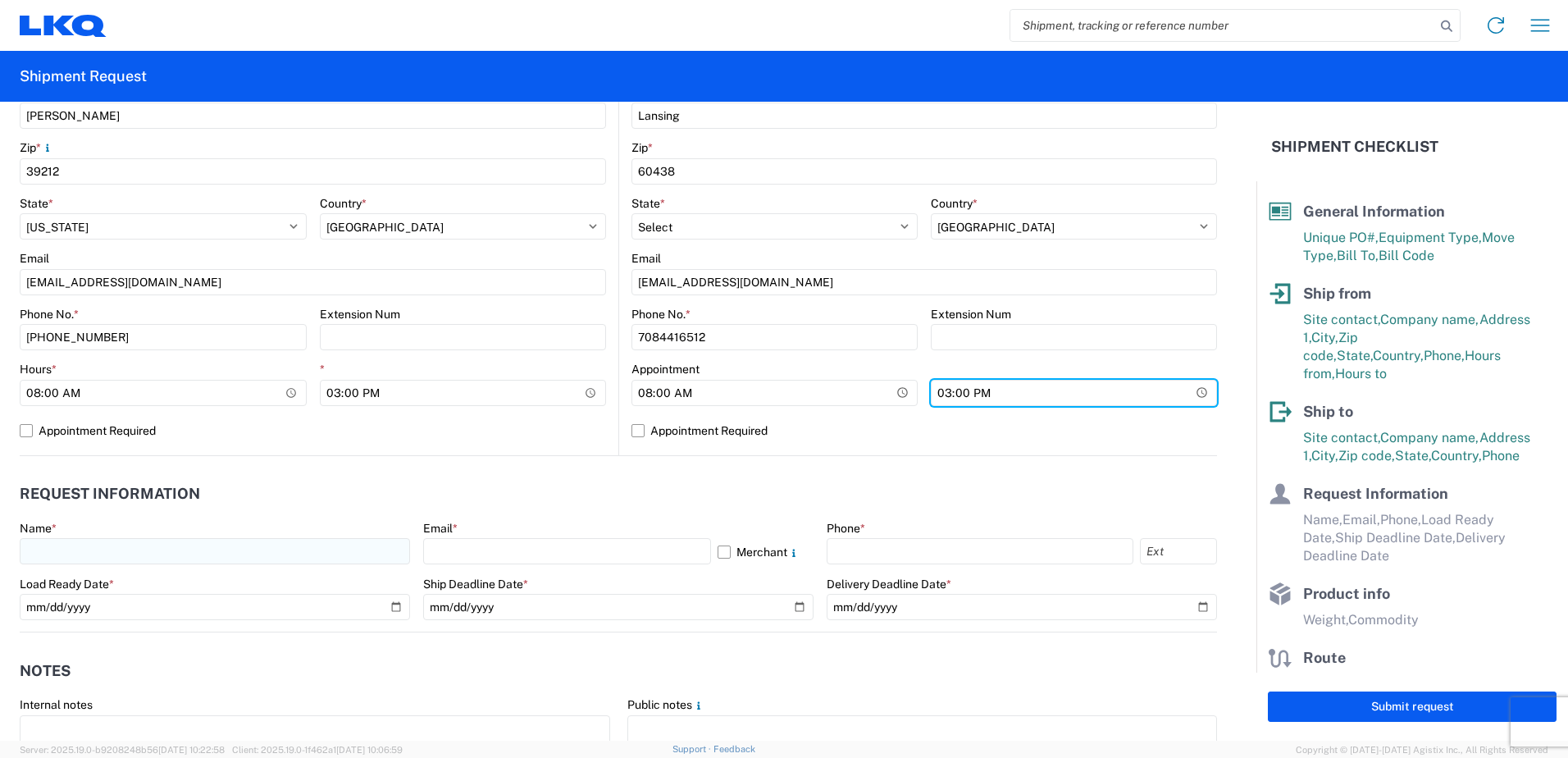
scroll to position [574, 0]
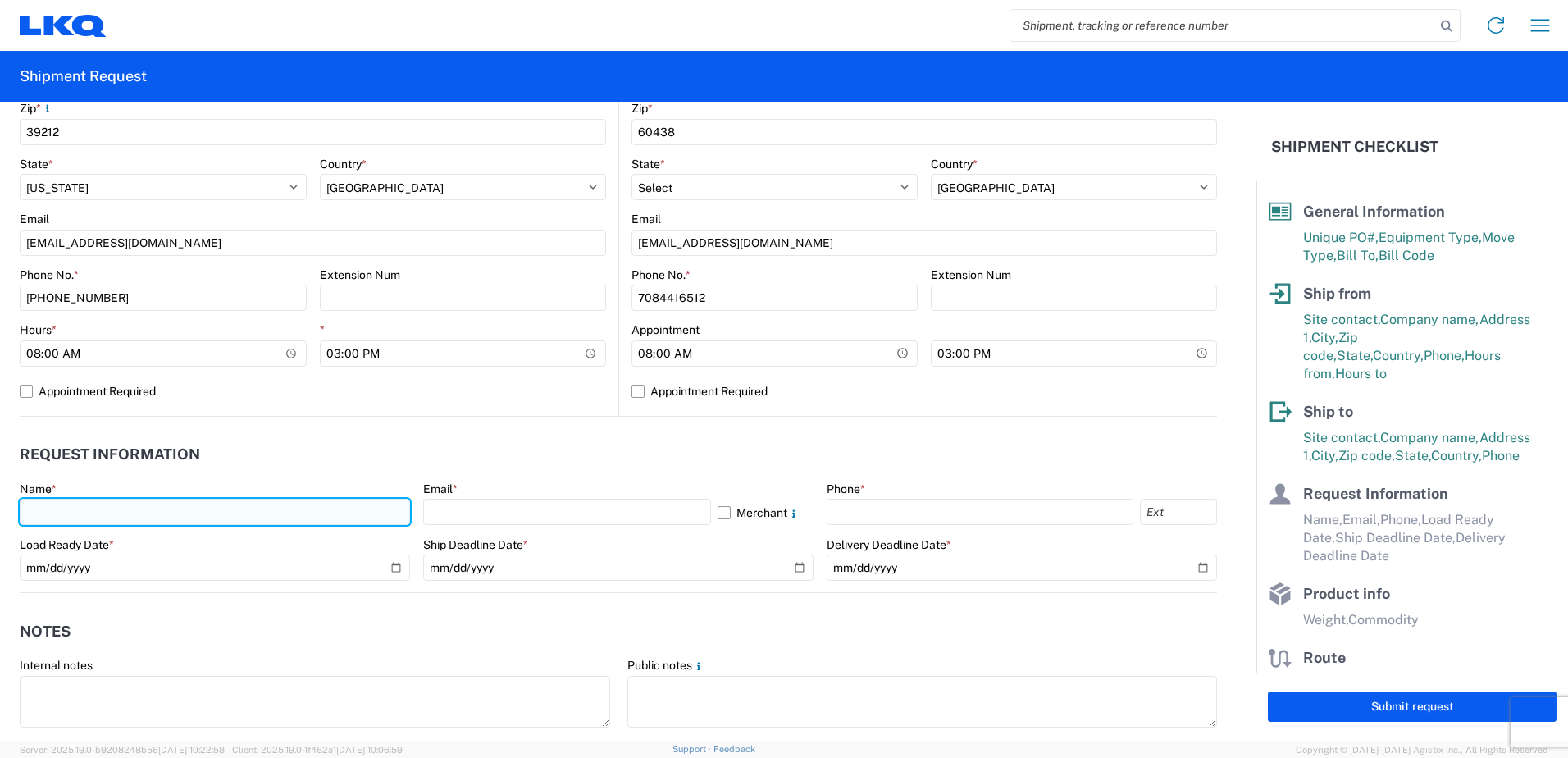
drag, startPoint x: 42, startPoint y: 513, endPoint x: 25, endPoint y: 504, distance: 19.2
click at [42, 513] on input "text" at bounding box center [215, 511] width 390 height 26
type input "[PERSON_NAME]"
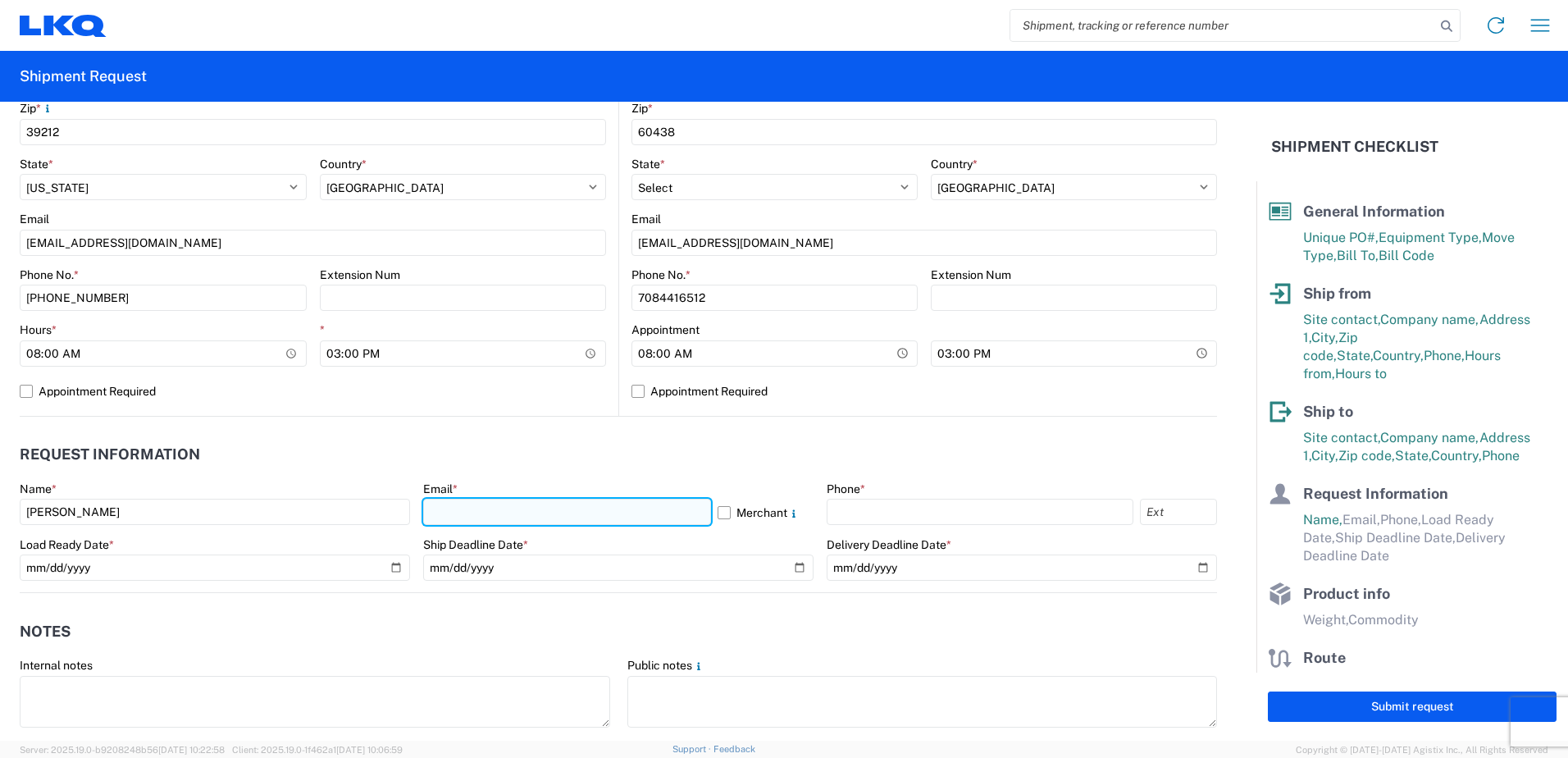
click at [434, 516] on input "text" at bounding box center [566, 511] width 287 height 26
type input "[EMAIL_ADDRESS][DOMAIN_NAME]"
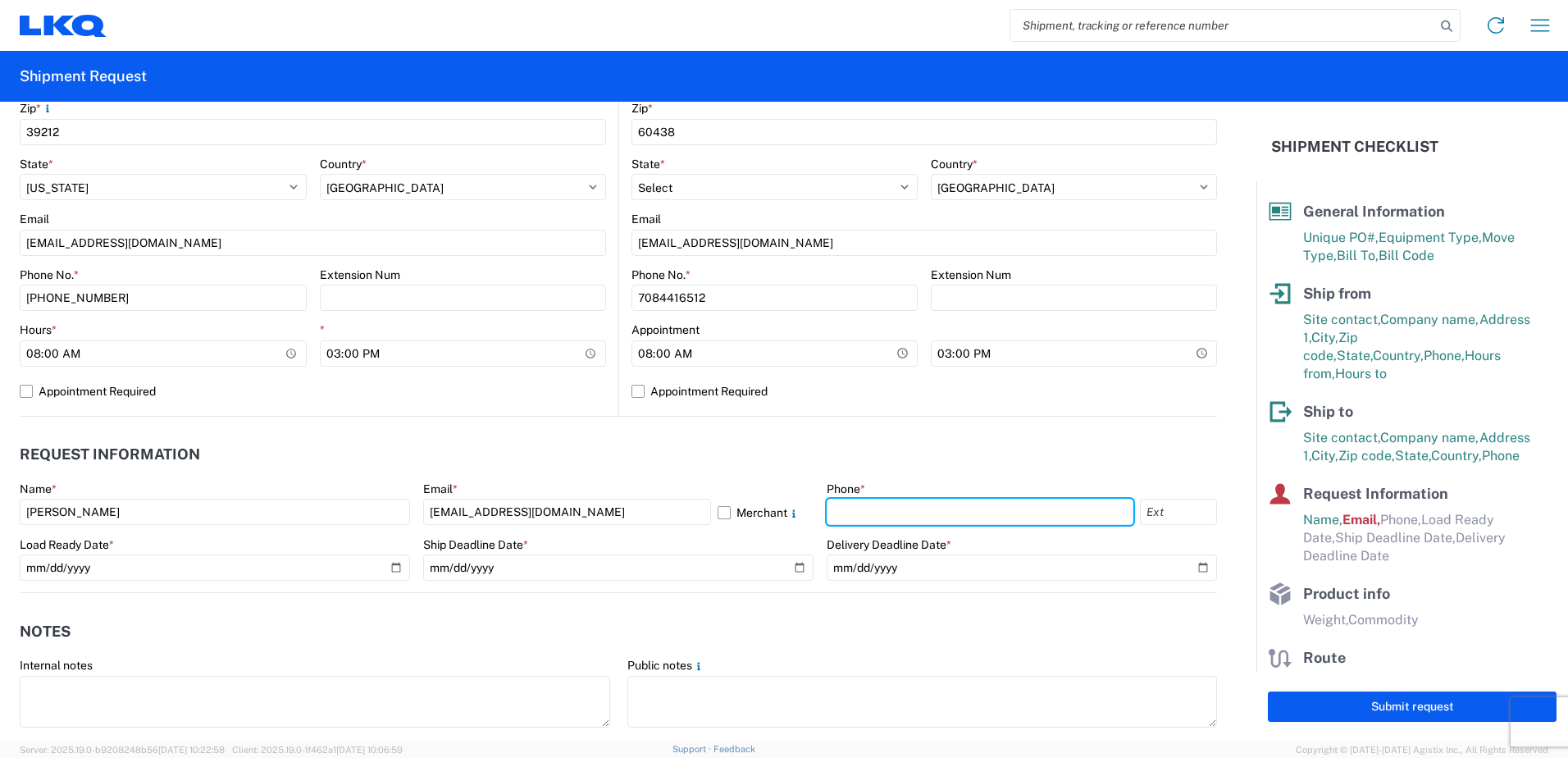
type input "4176303148"
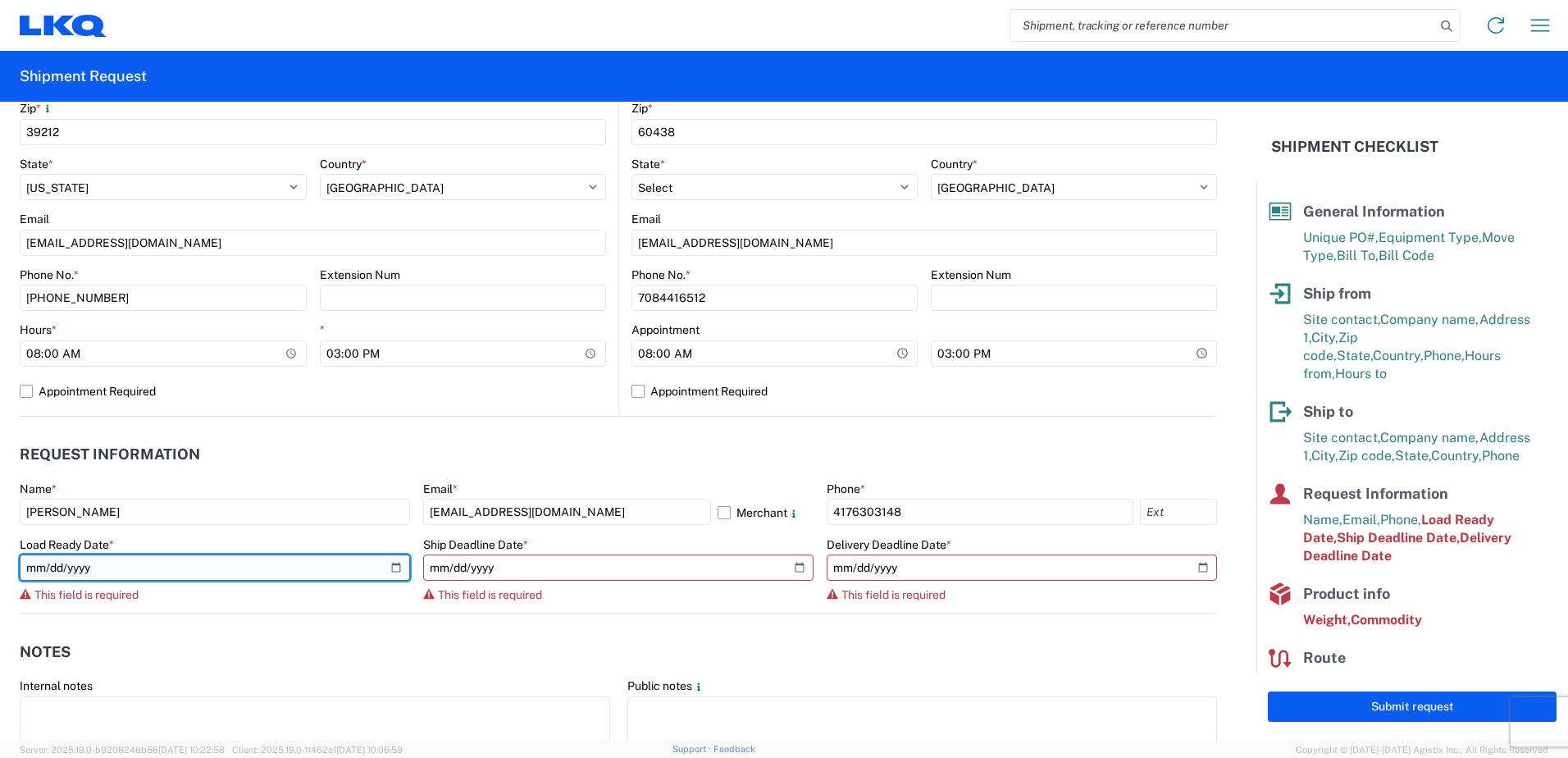
click at [64, 571] on input "date" at bounding box center [215, 567] width 390 height 26
click at [398, 570] on input "date" at bounding box center [215, 567] width 390 height 26
type input "[DATE]"
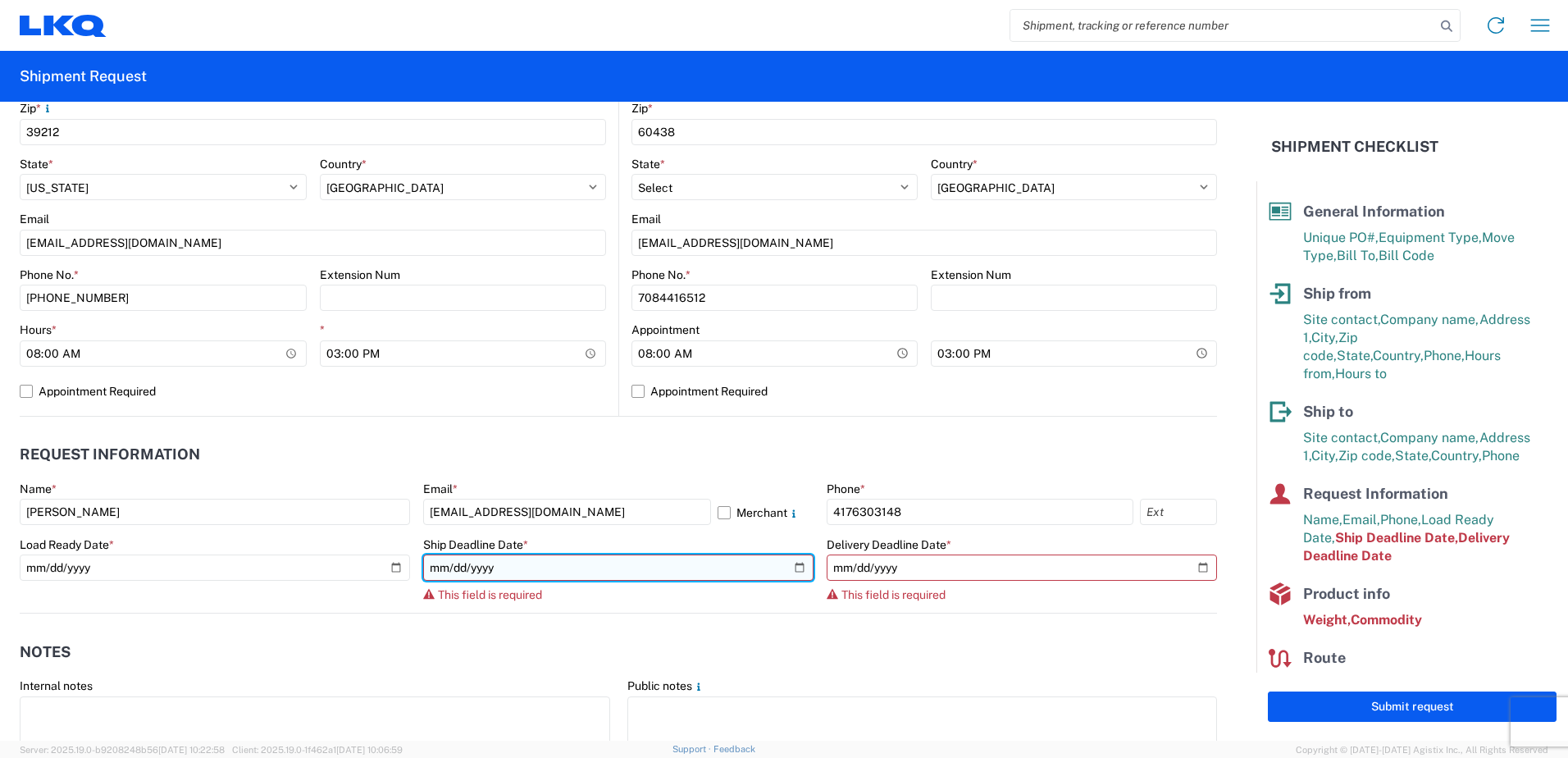
click at [787, 566] on input "date" at bounding box center [618, 567] width 390 height 26
type input "[DATE]"
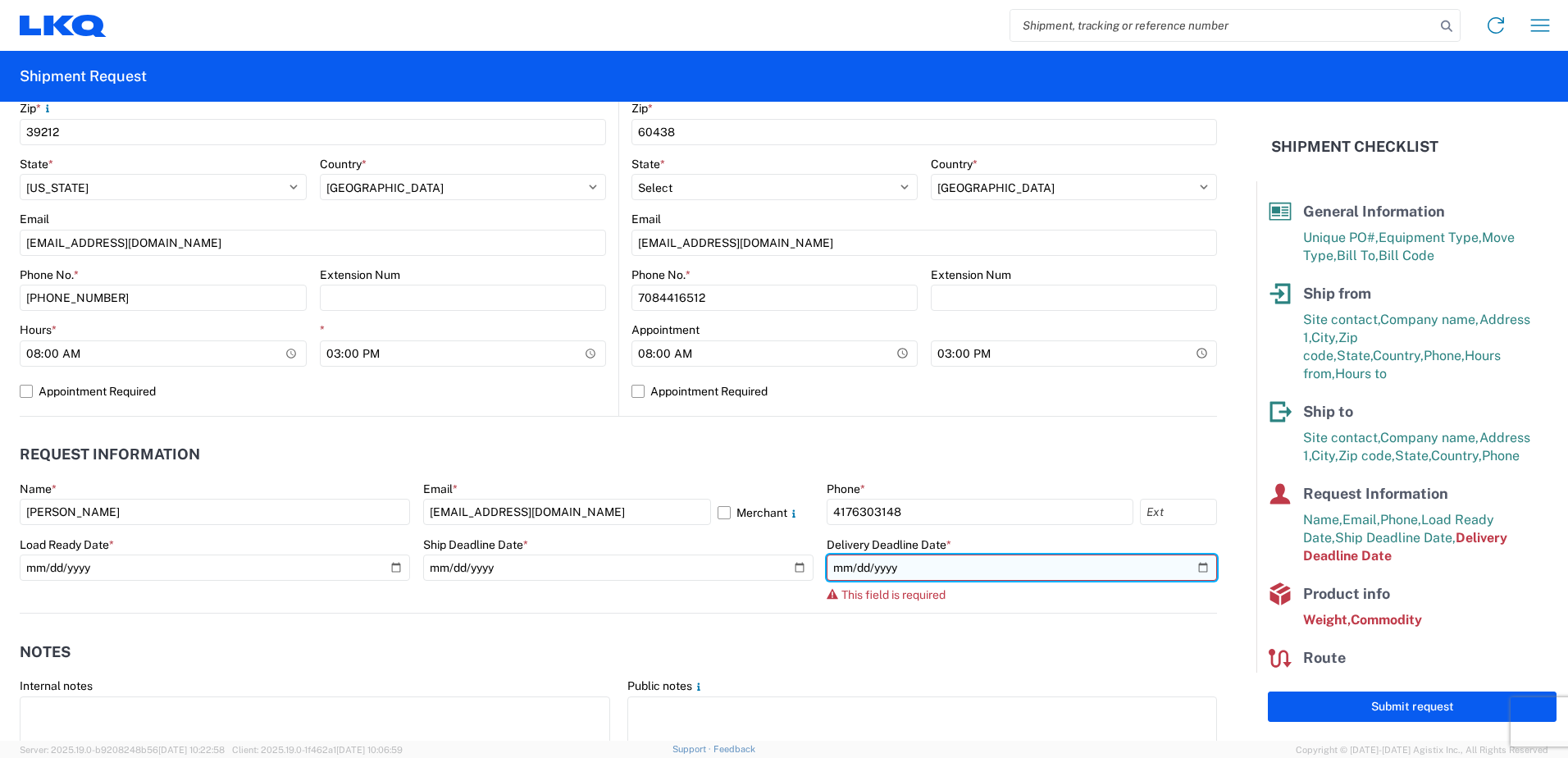
click at [1188, 569] on input "date" at bounding box center [1022, 567] width 390 height 26
type input "[DATE]"
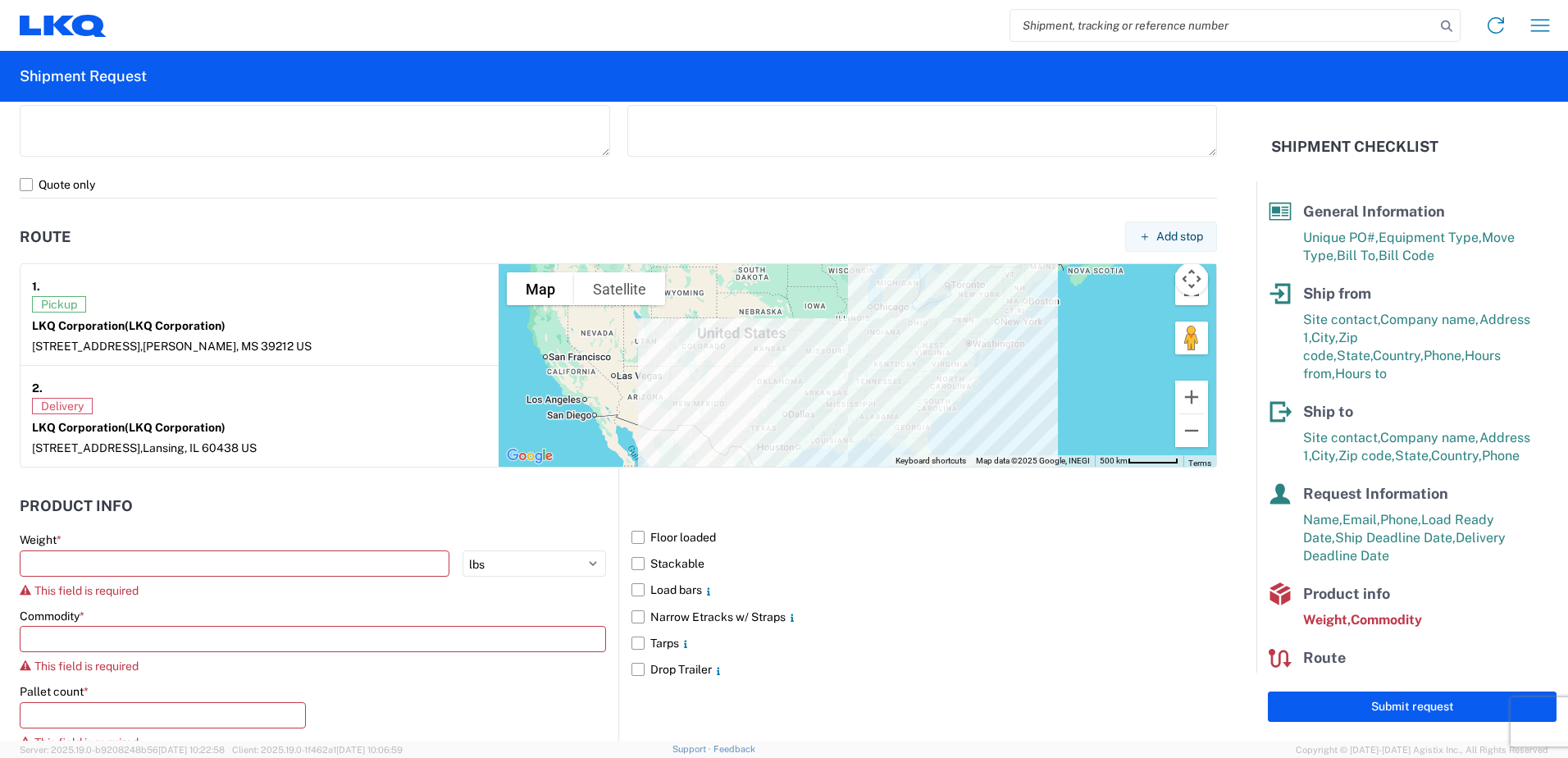
scroll to position [1148, 0]
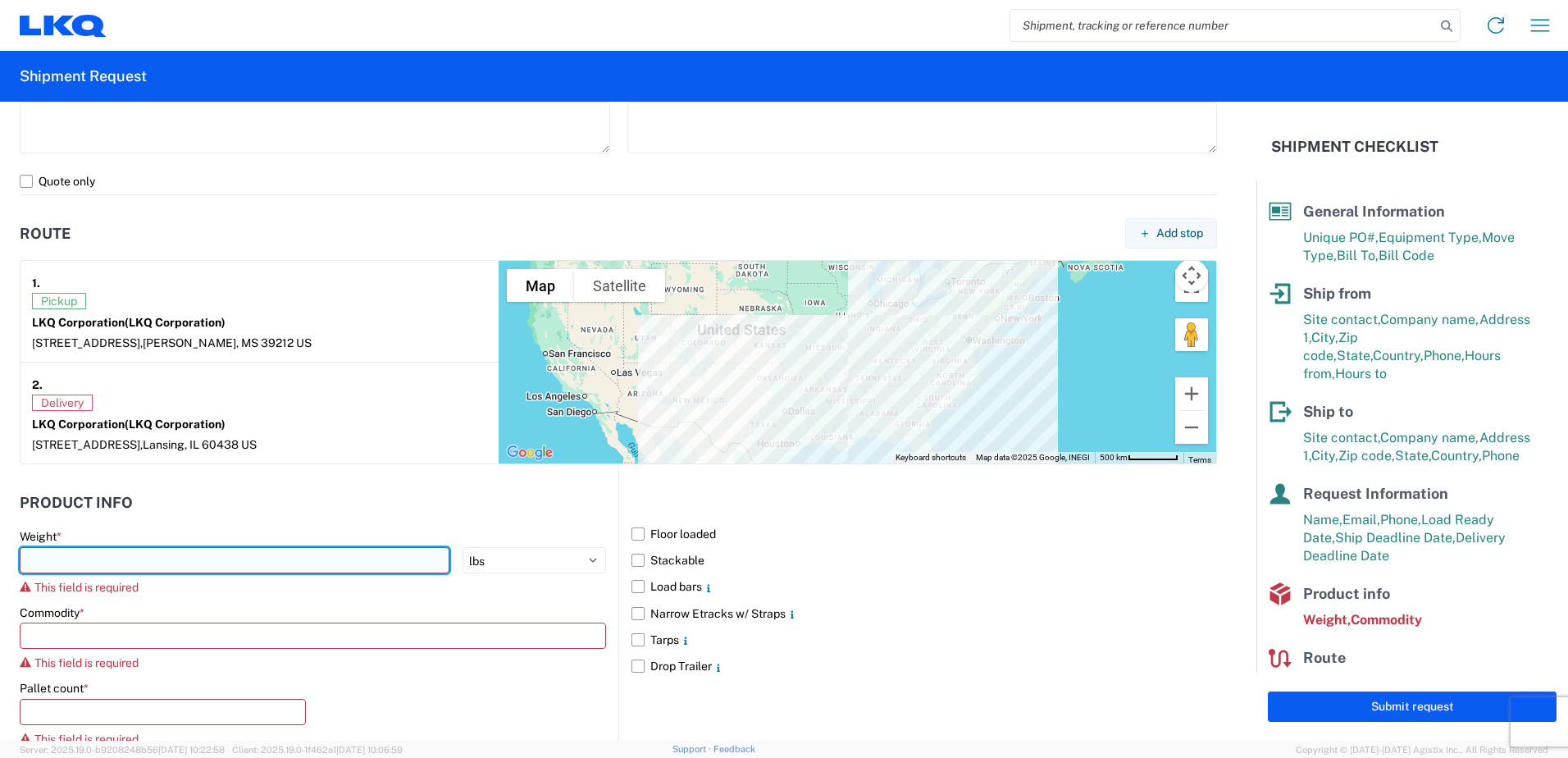
click at [70, 556] on input "number" at bounding box center [234, 560] width 430 height 26
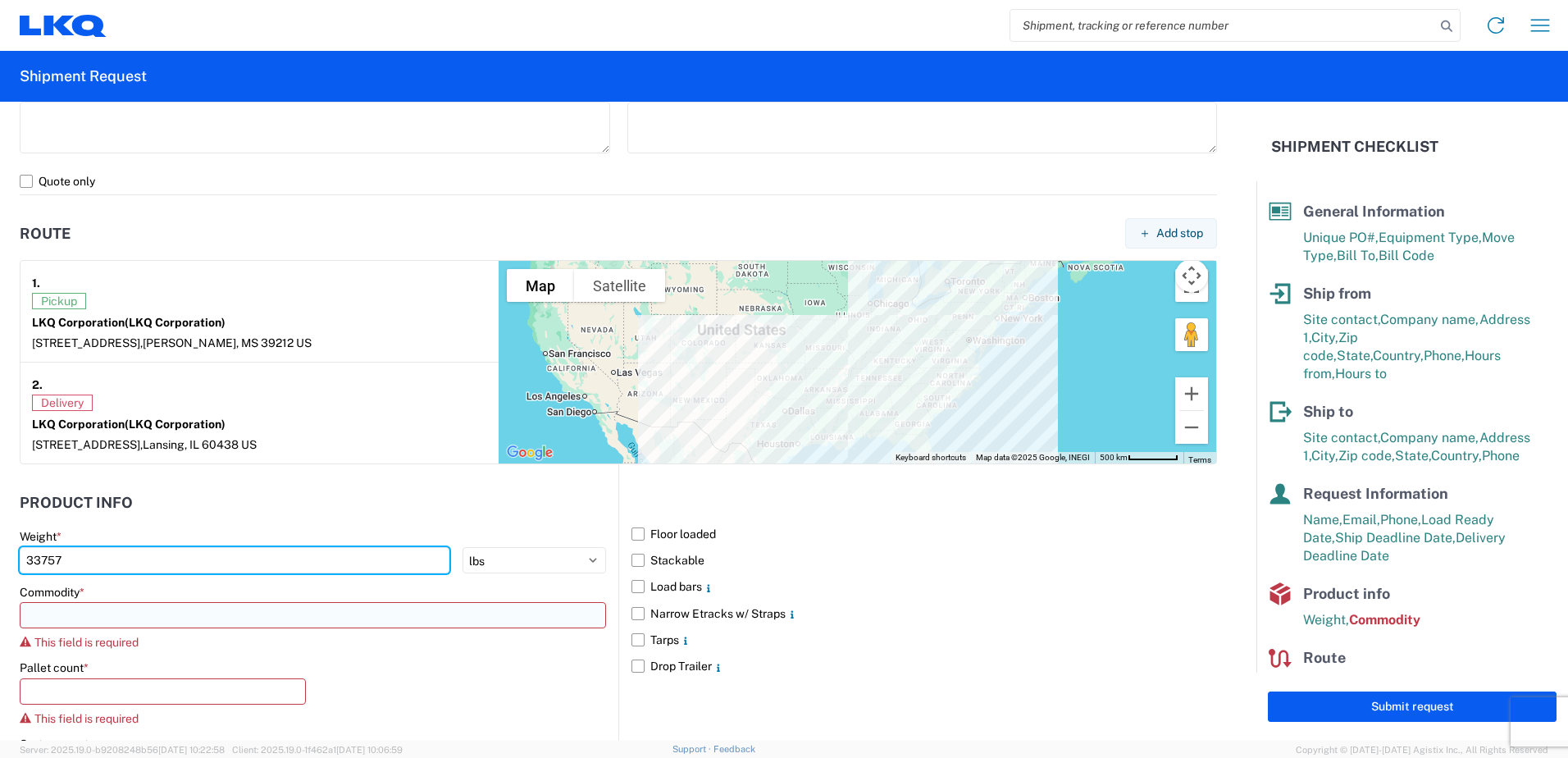
type input "33757"
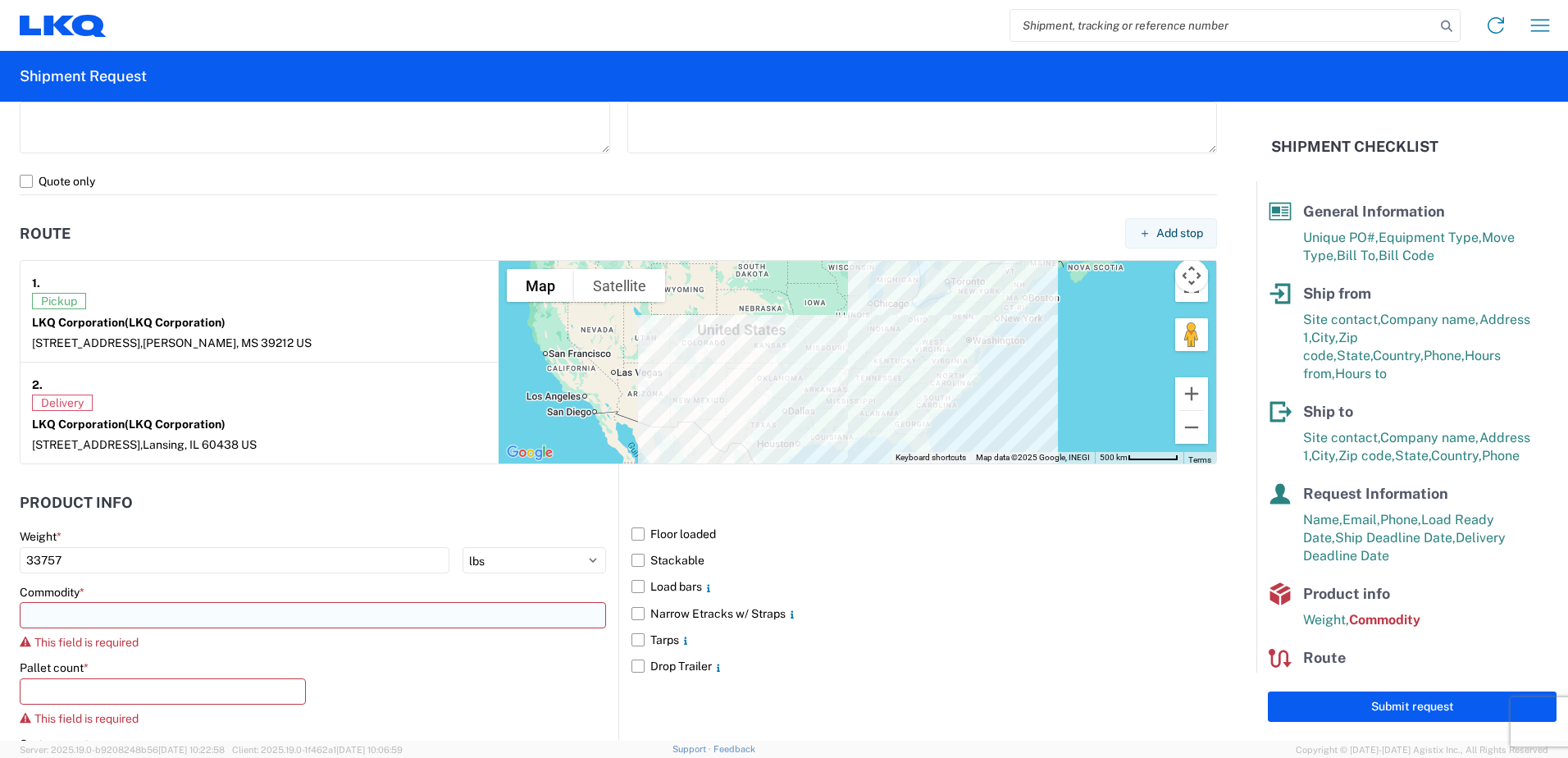
click at [79, 619] on input at bounding box center [312, 615] width 586 height 26
type input "e"
click at [78, 508] on div "Engines, Transmissions" at bounding box center [167, 502] width 287 height 26
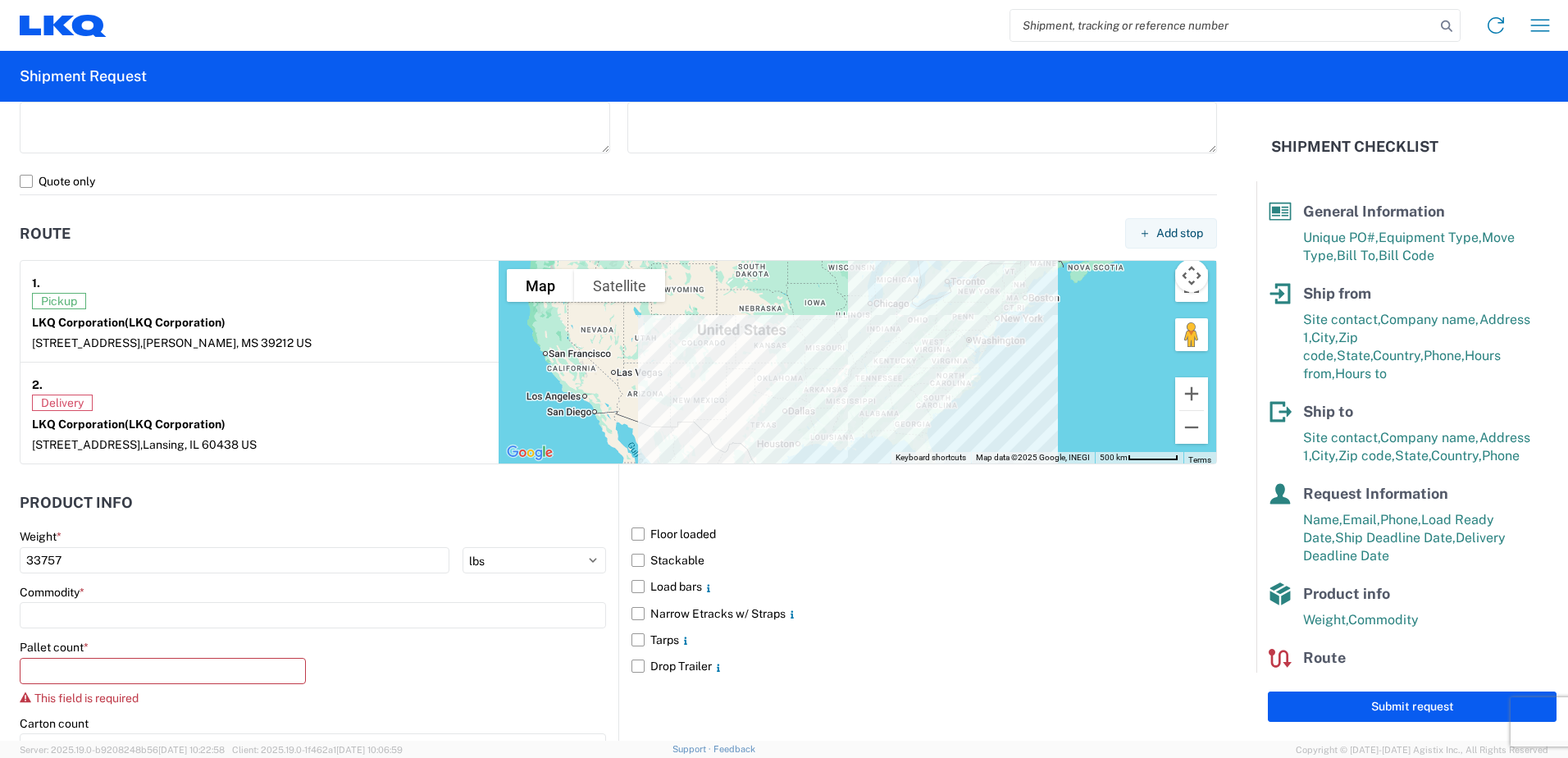
type input "Engines, Transmissions"
click at [47, 673] on input "number" at bounding box center [162, 671] width 286 height 26
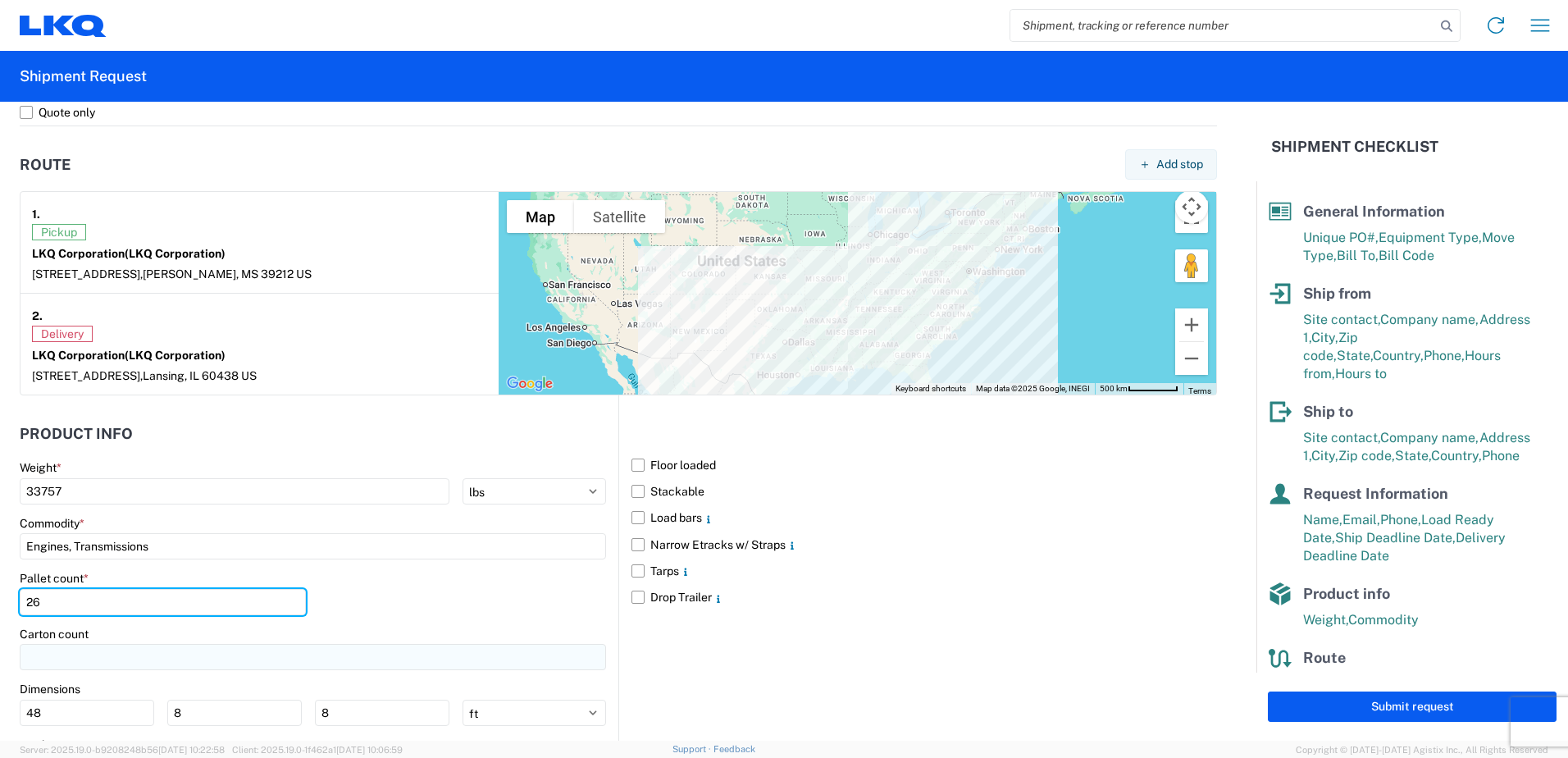
scroll to position [1329, 0]
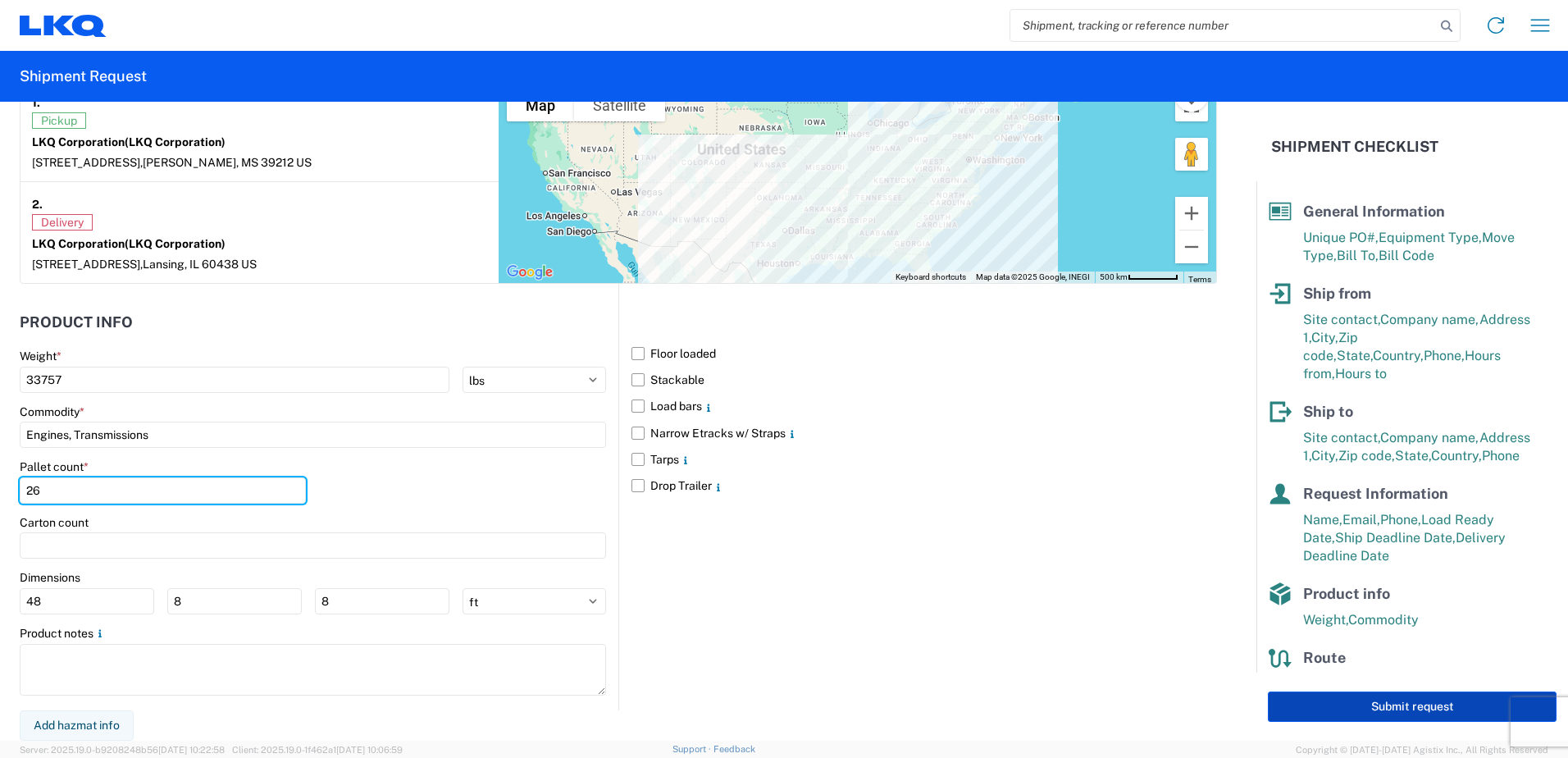
type input "26"
click at [1323, 711] on button "Submit request" at bounding box center [1412, 706] width 288 height 31
select select "US"
